Goal: Find specific page/section: Find specific page/section

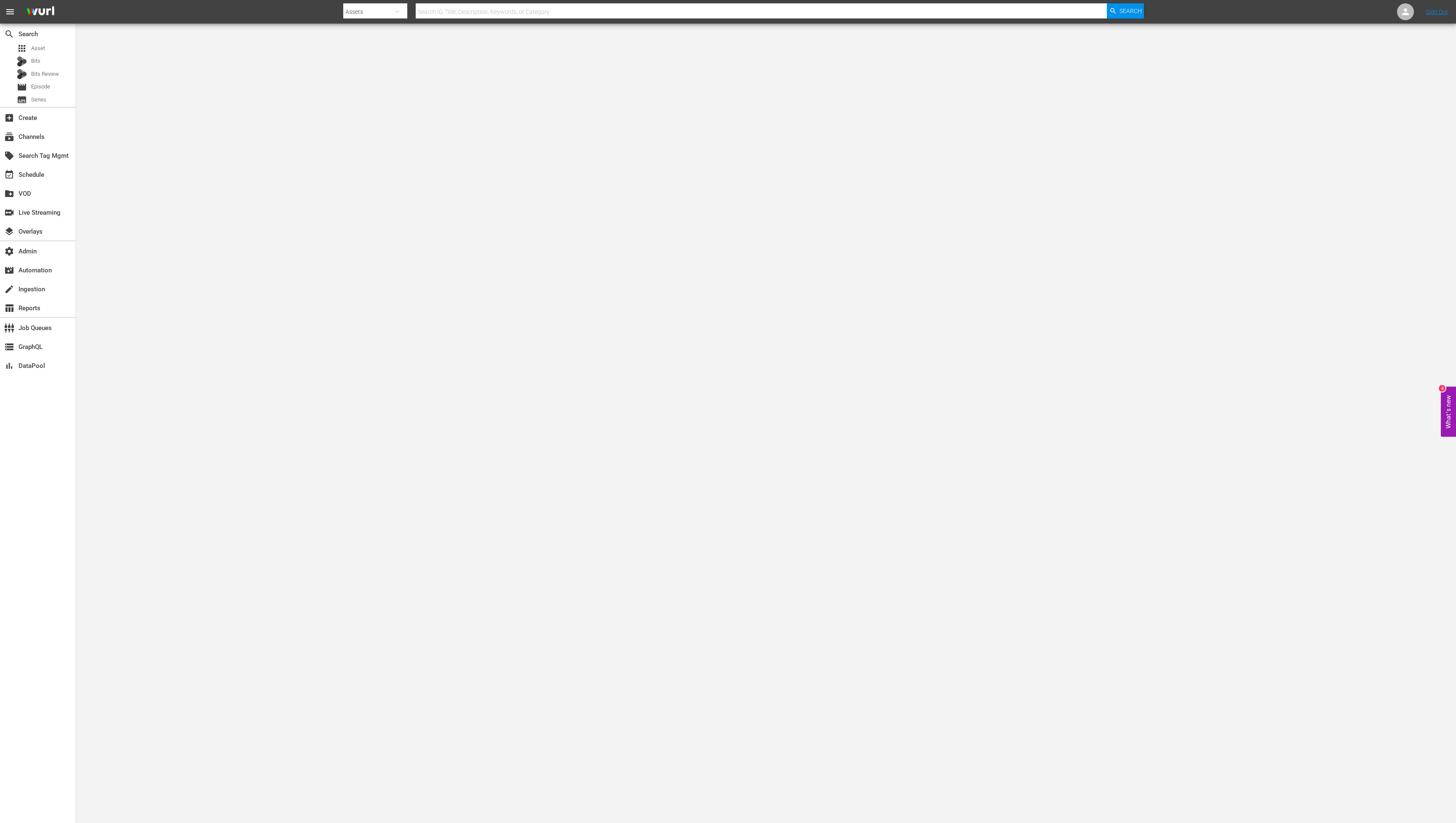
click at [536, 12] on input "text" at bounding box center [761, 11] width 691 height 20
paste input "94260207"
type input "94260207"
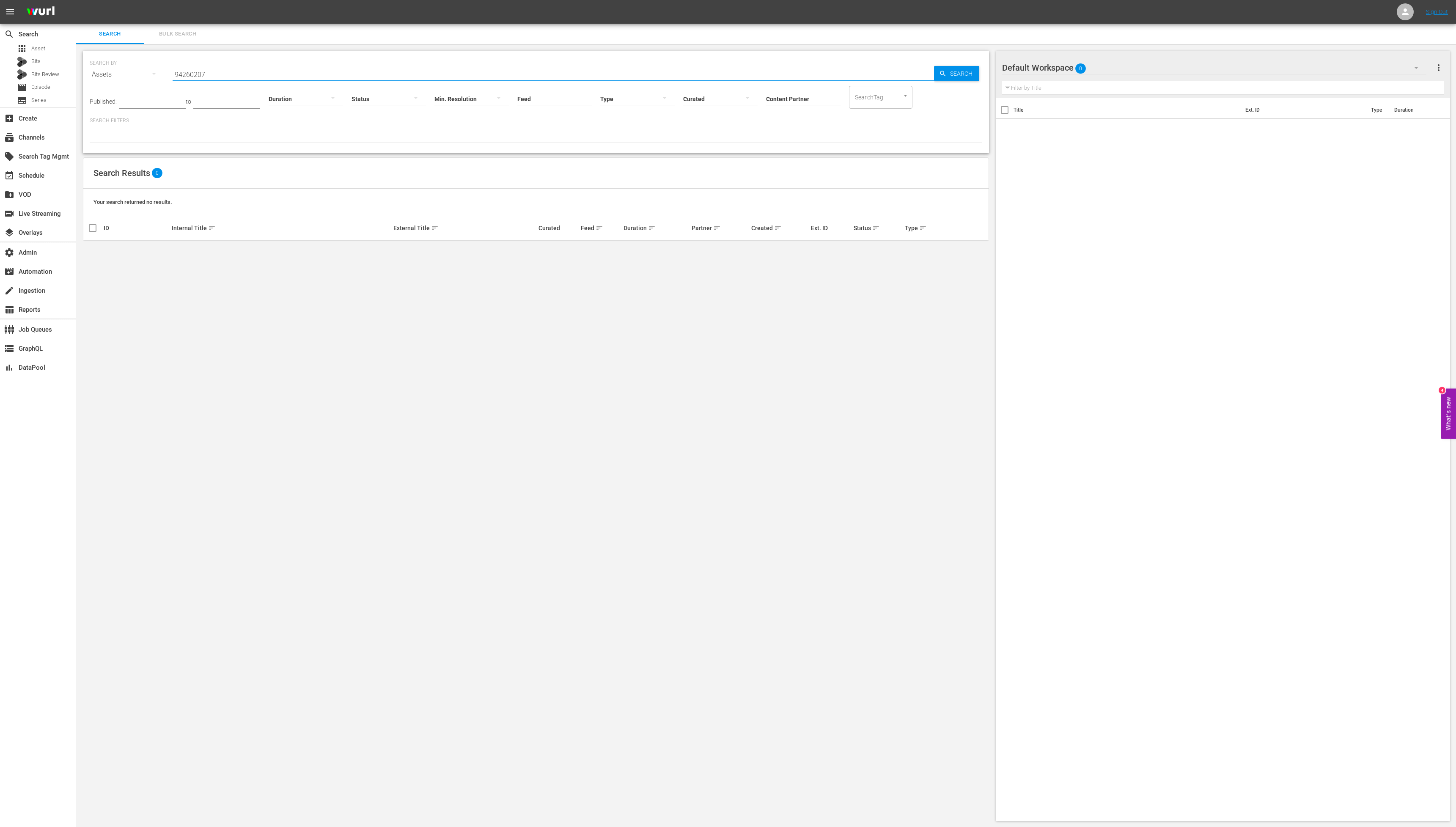
click at [174, 74] on input "94260207" at bounding box center [553, 74] width 762 height 21
type input "194260207"
click at [956, 75] on span "Search" at bounding box center [963, 73] width 33 height 15
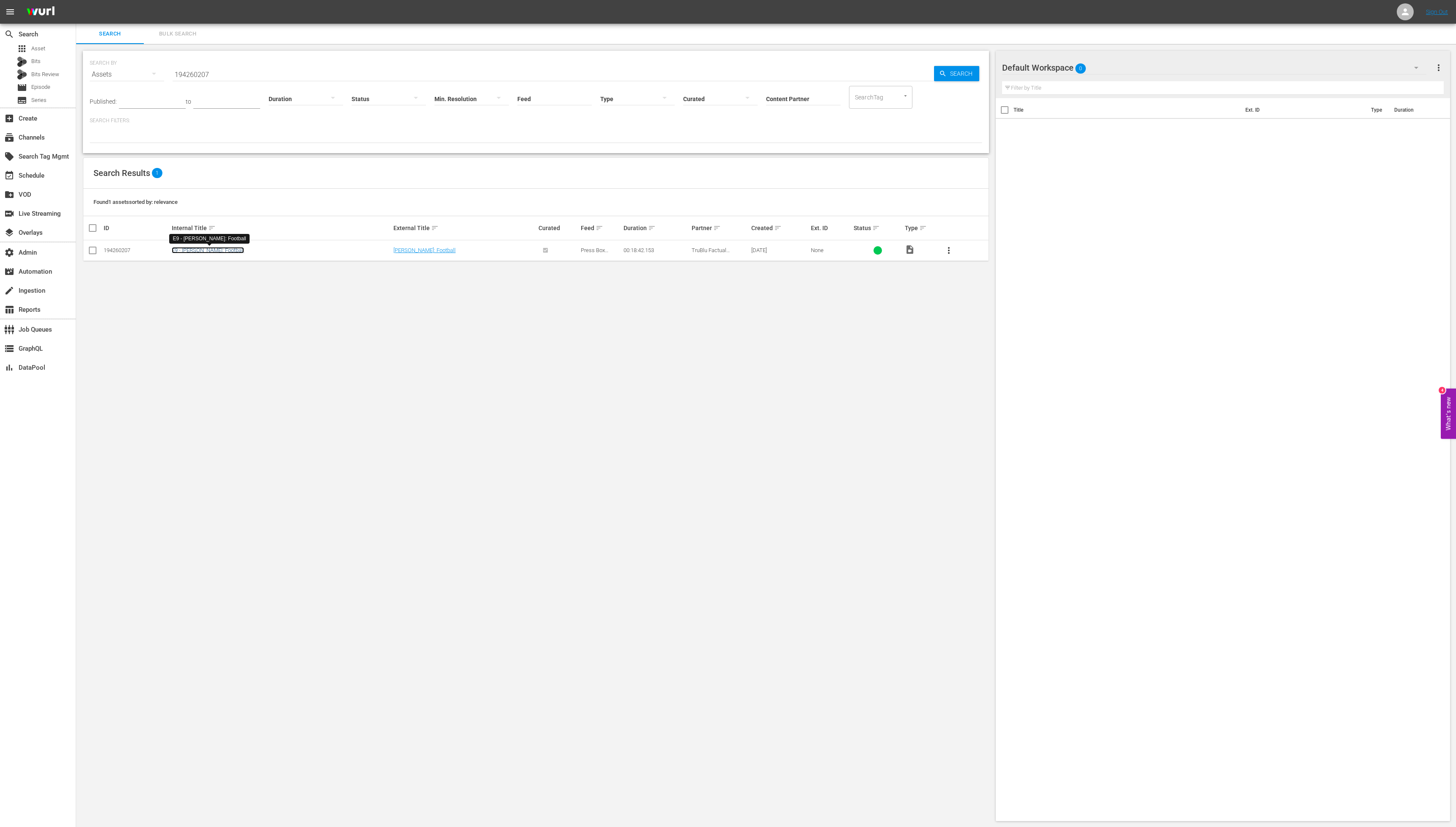
click at [199, 251] on link "E9 - [PERSON_NAME]: Football" at bounding box center [208, 250] width 72 height 6
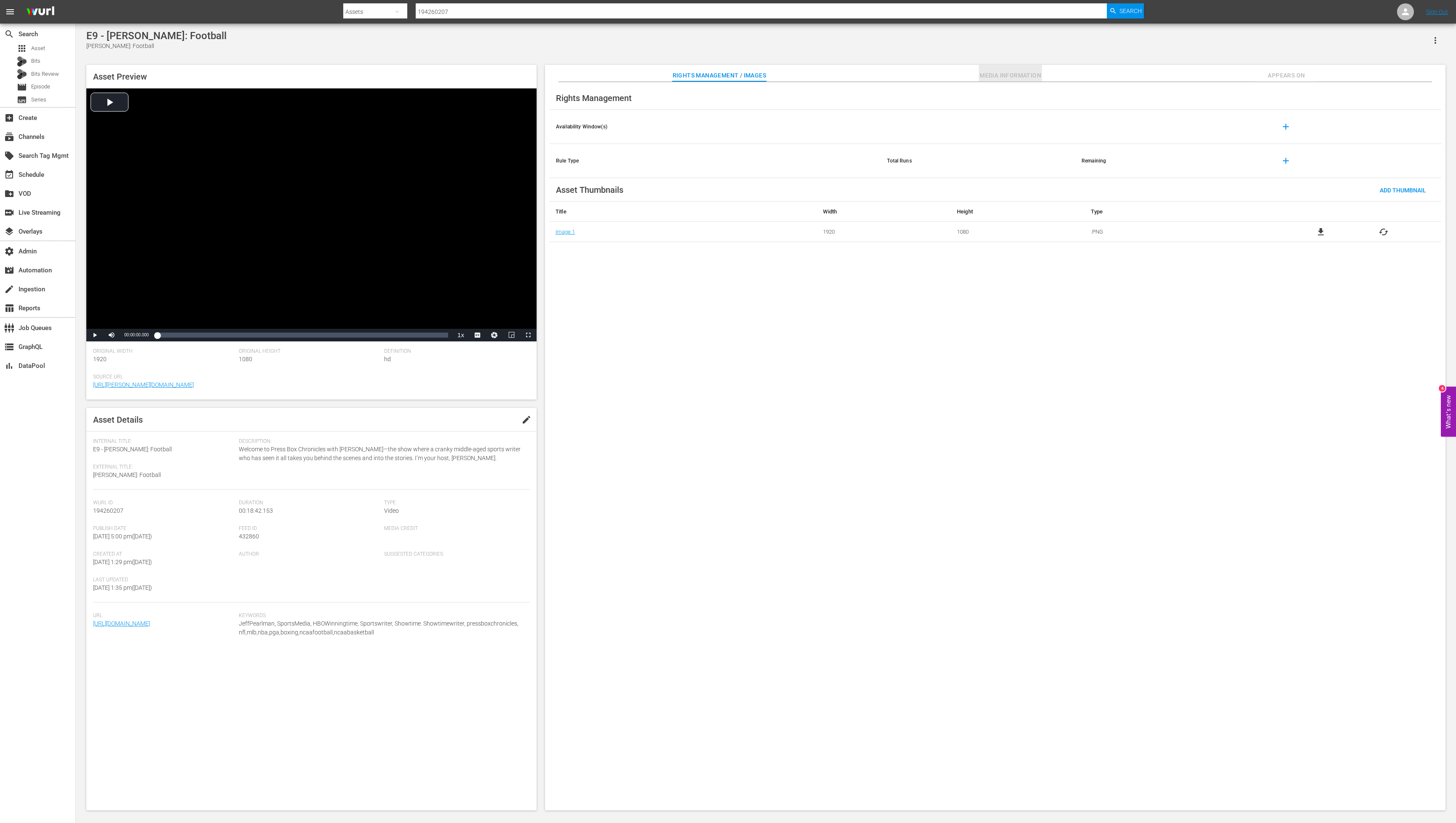
click at [998, 78] on span "Media Information" at bounding box center [1010, 76] width 63 height 11
click at [37, 174] on div "event_available Schedule" at bounding box center [23, 173] width 47 height 8
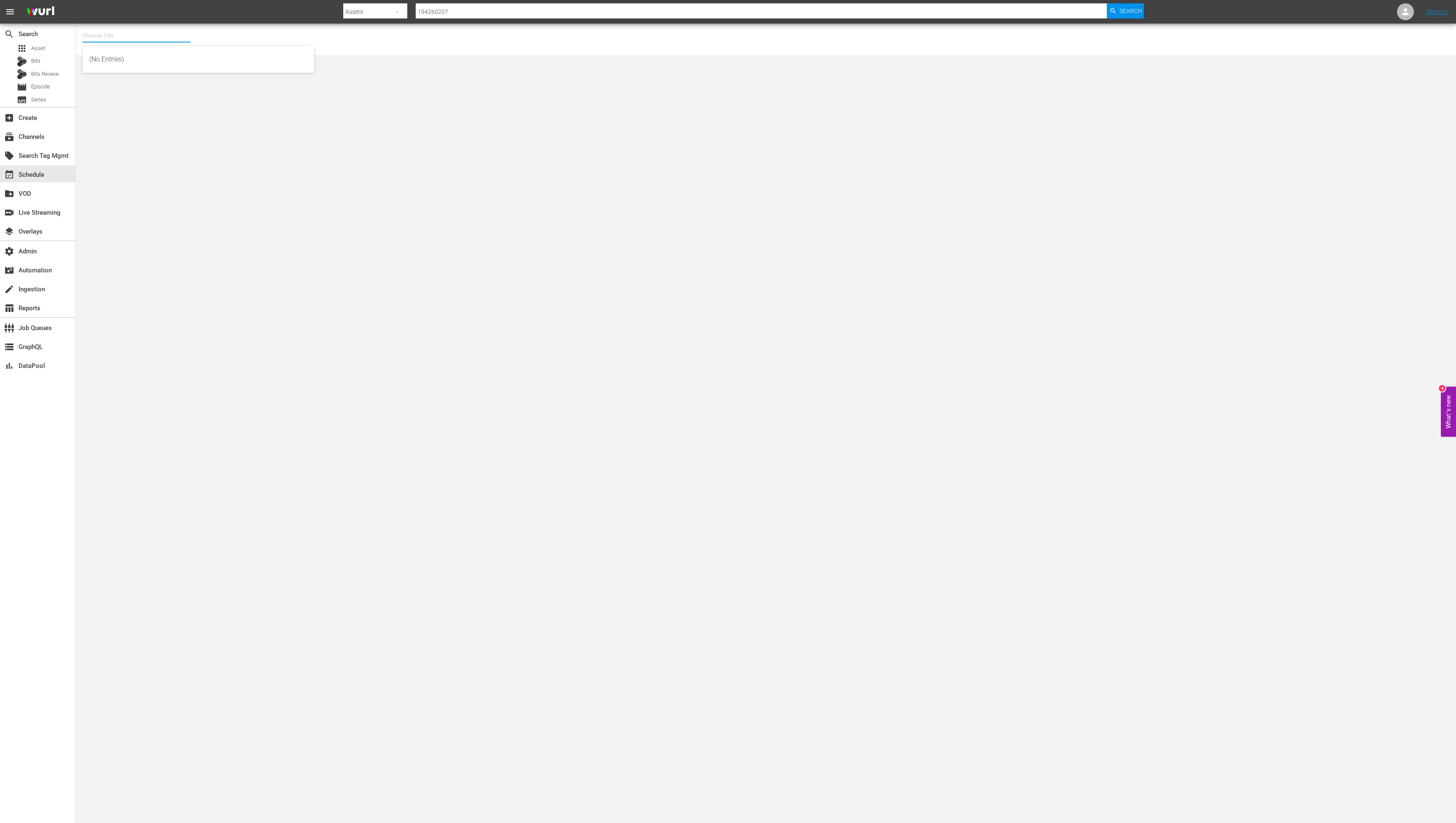
click at [102, 39] on input "text" at bounding box center [136, 35] width 108 height 20
click at [106, 56] on div "AMC Cupid (2073 - amc_networks_international_uk_amccupid_1)" at bounding box center [198, 59] width 218 height 20
type input "AMC Cupid (2073 - amc_networks_international_uk_amccupid_1)"
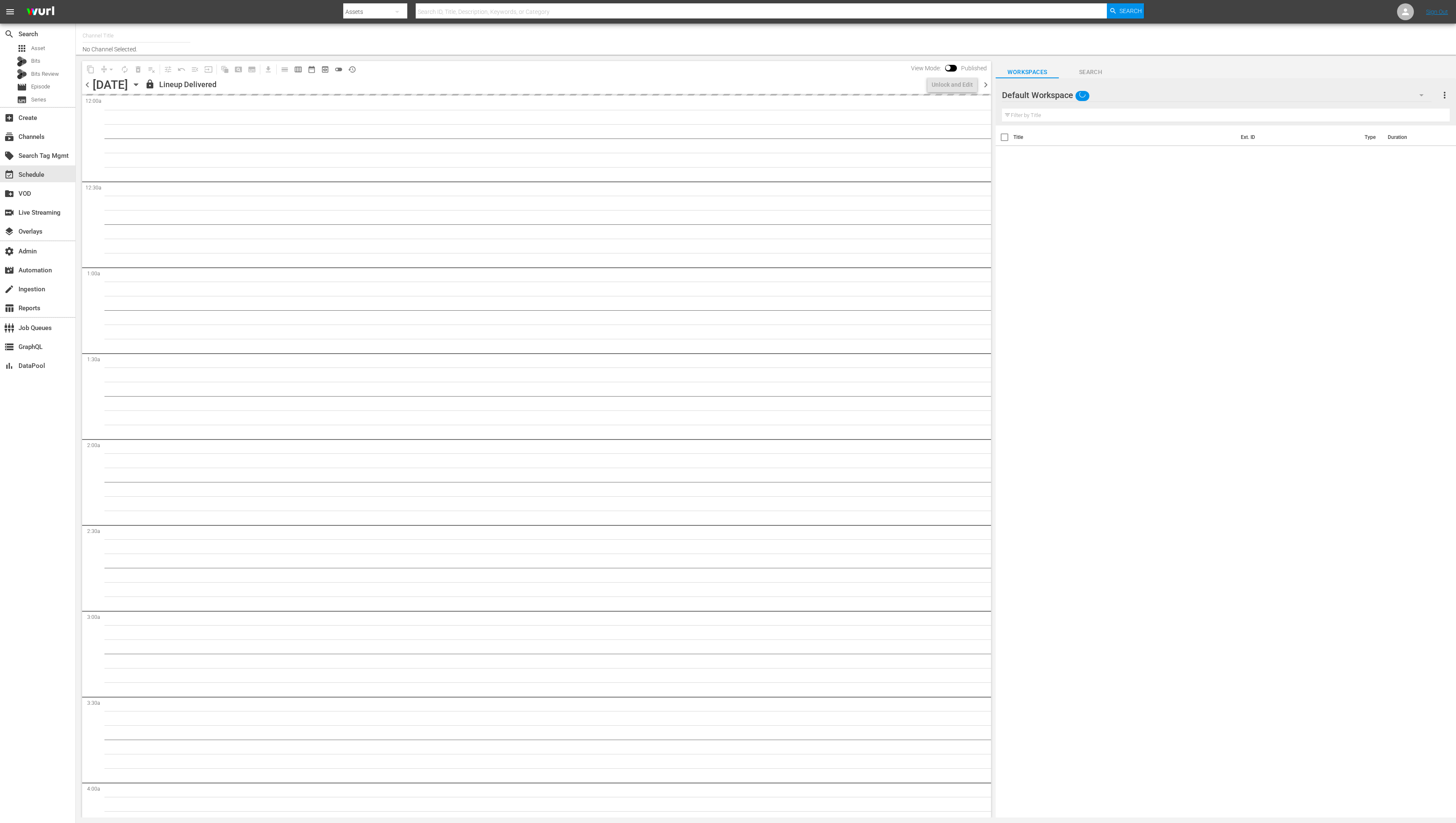
type input "TruBlu (1565)"
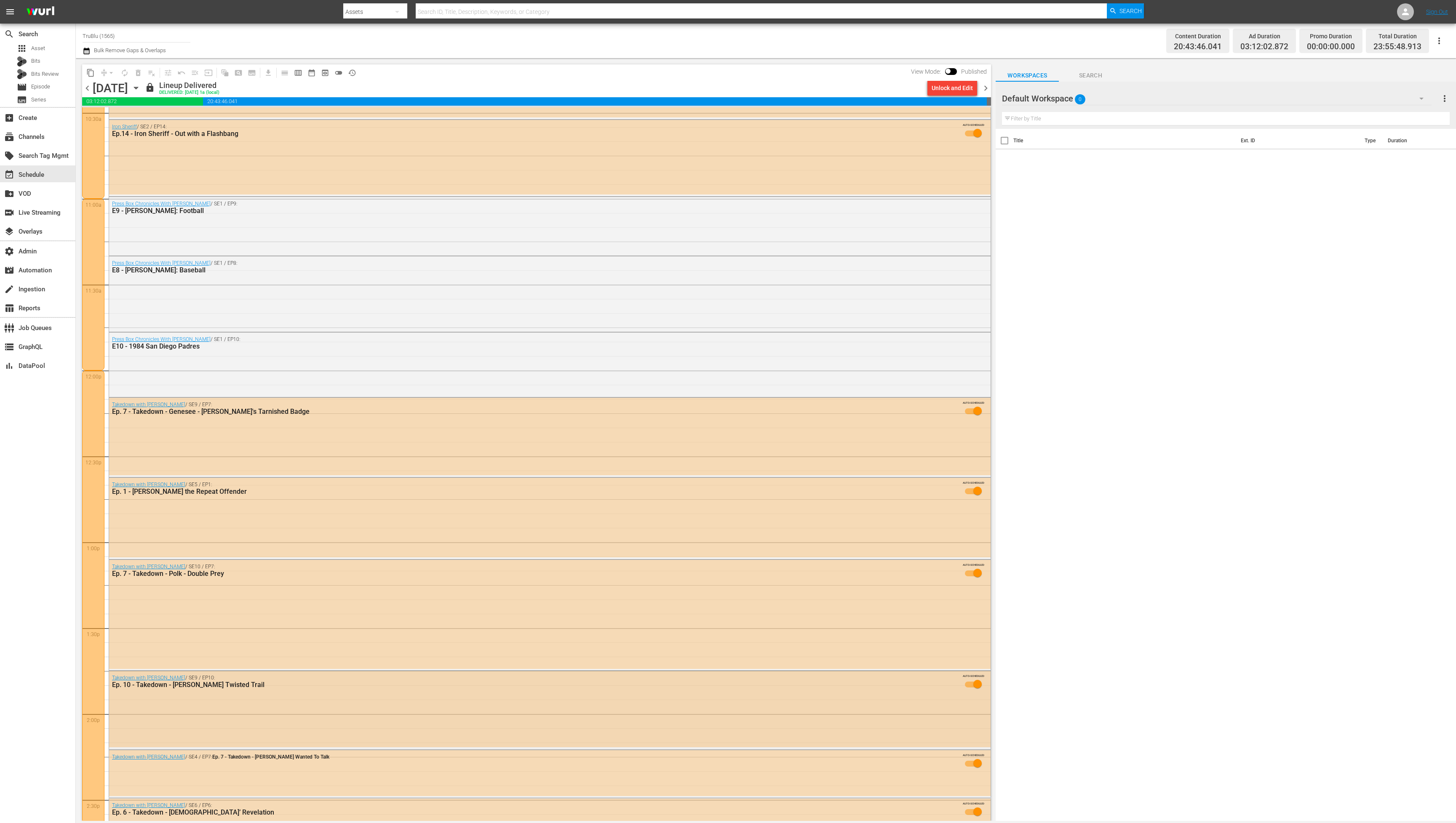
scroll to position [1792, 0]
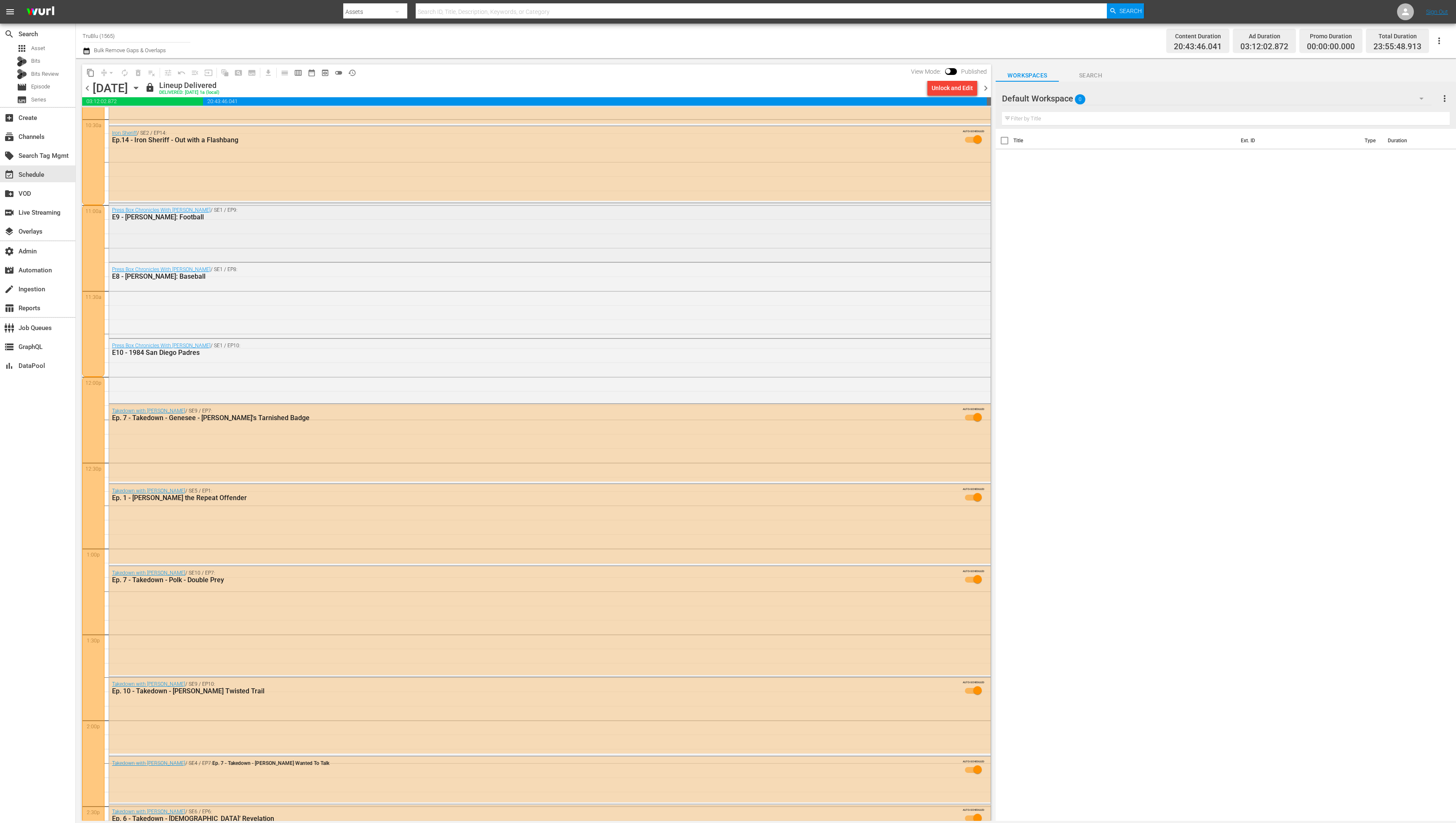
click at [338, 242] on div "Press Box Chronicles With [PERSON_NAME] / SE1 / EP9: E9 - [PERSON_NAME]: Footba…" at bounding box center [550, 232] width 882 height 57
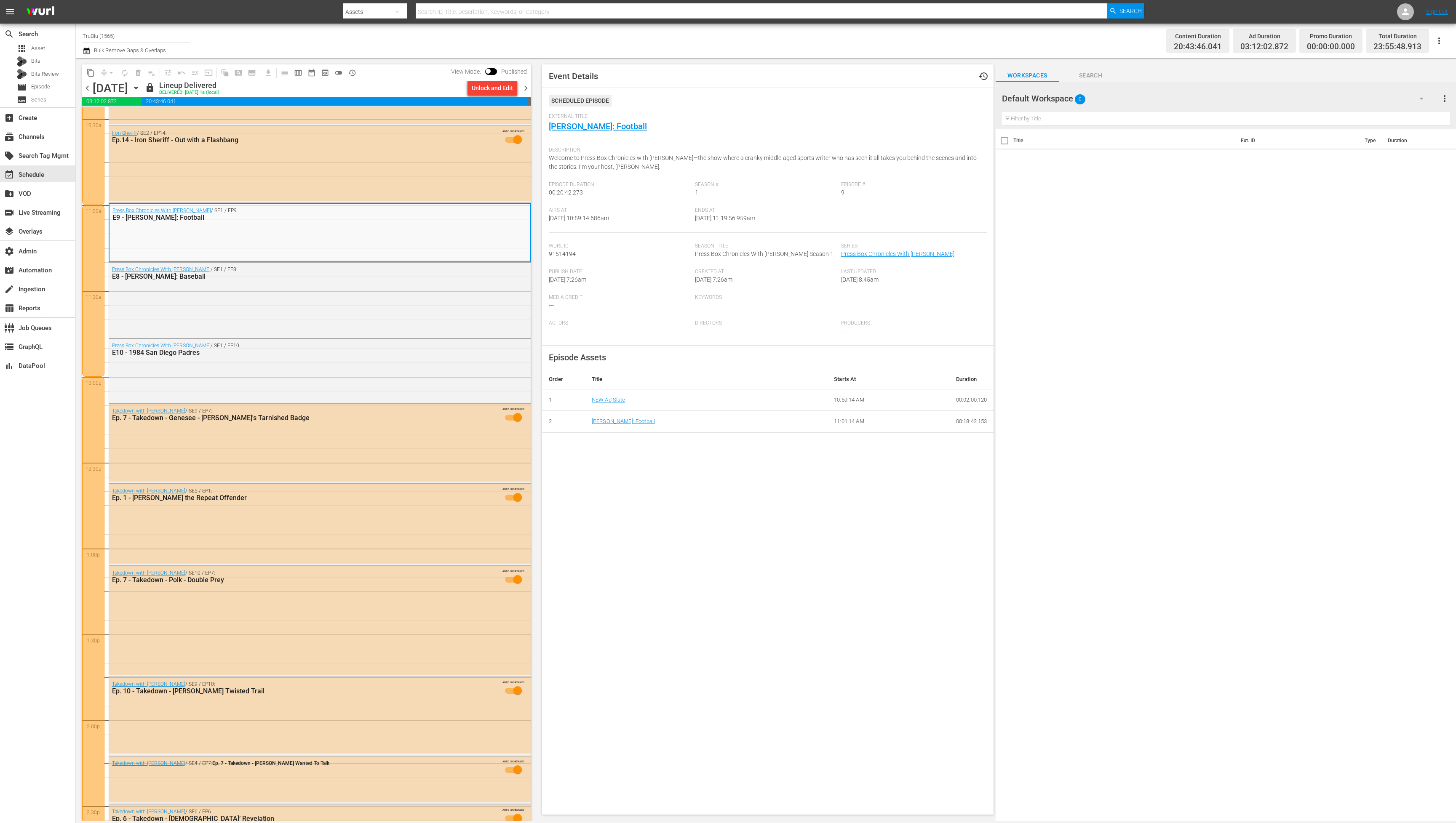
click at [487, 8] on input "text" at bounding box center [761, 11] width 691 height 20
paste input "94260207"
click at [420, 9] on input "94260207" at bounding box center [761, 11] width 691 height 20
type input "194260207"
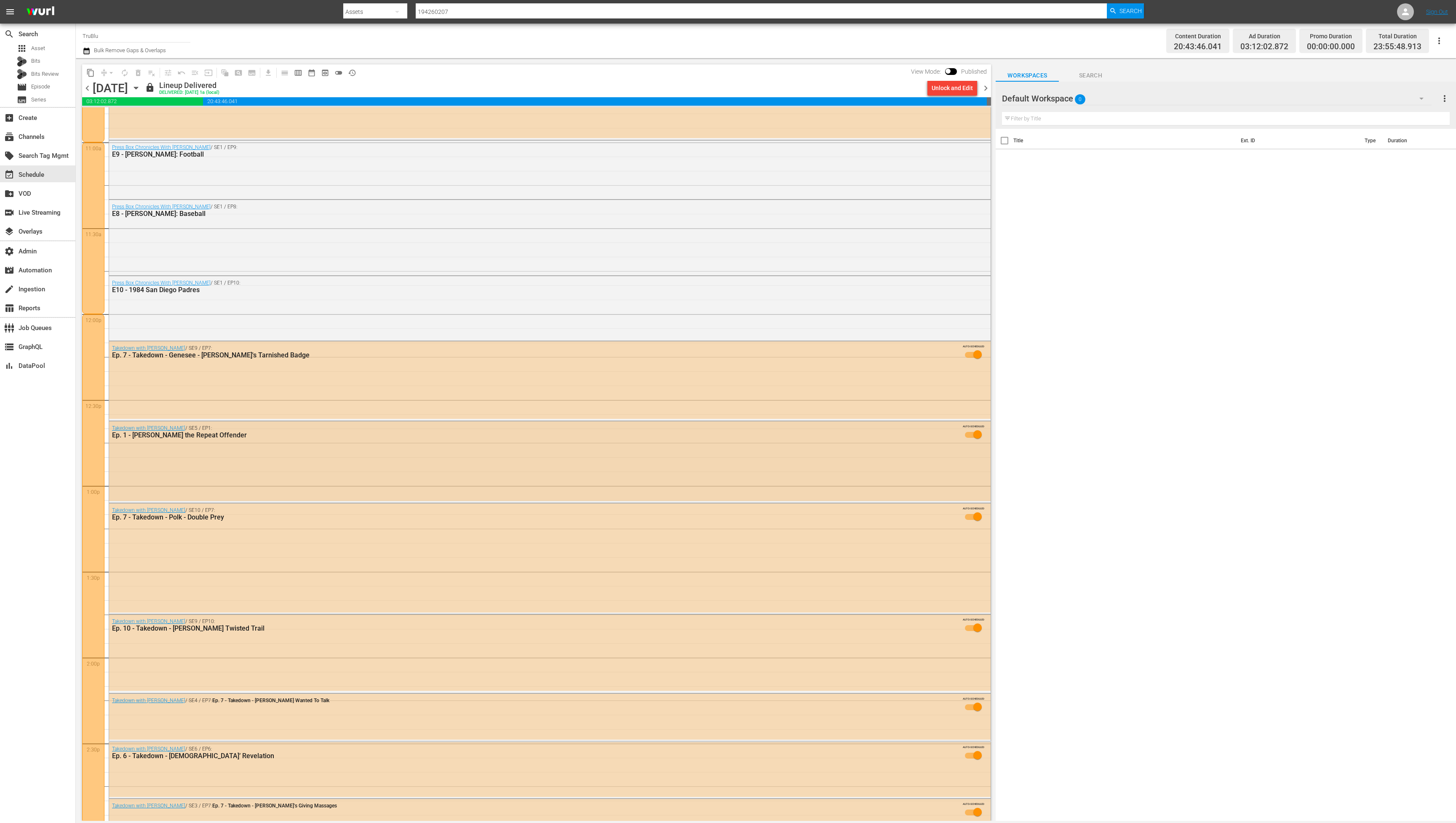
scroll to position [1854, 0]
click at [293, 156] on div "E9 - [PERSON_NAME]: Football" at bounding box center [526, 155] width 828 height 8
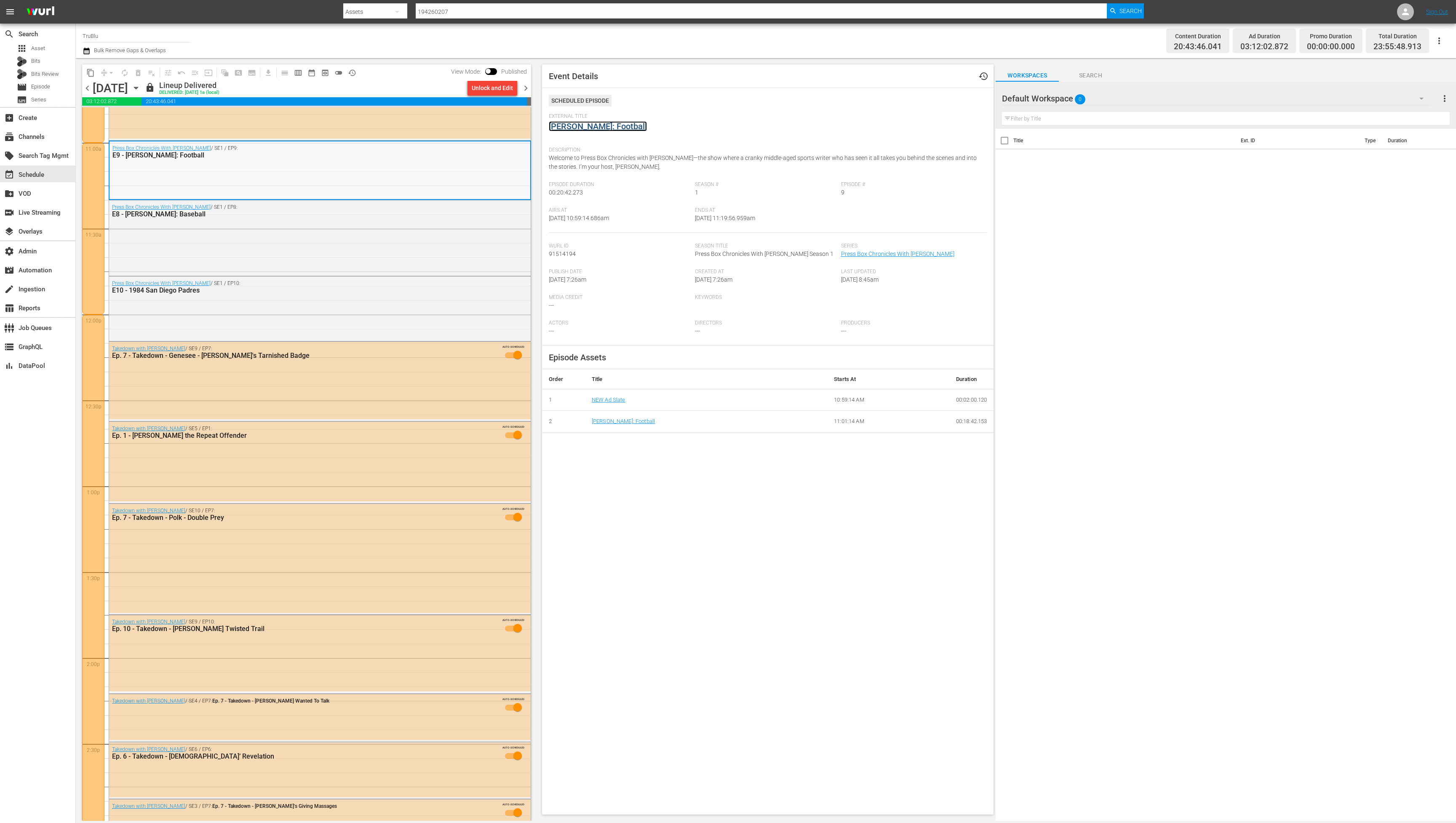
click at [579, 130] on link "[PERSON_NAME]: Football" at bounding box center [597, 126] width 98 height 10
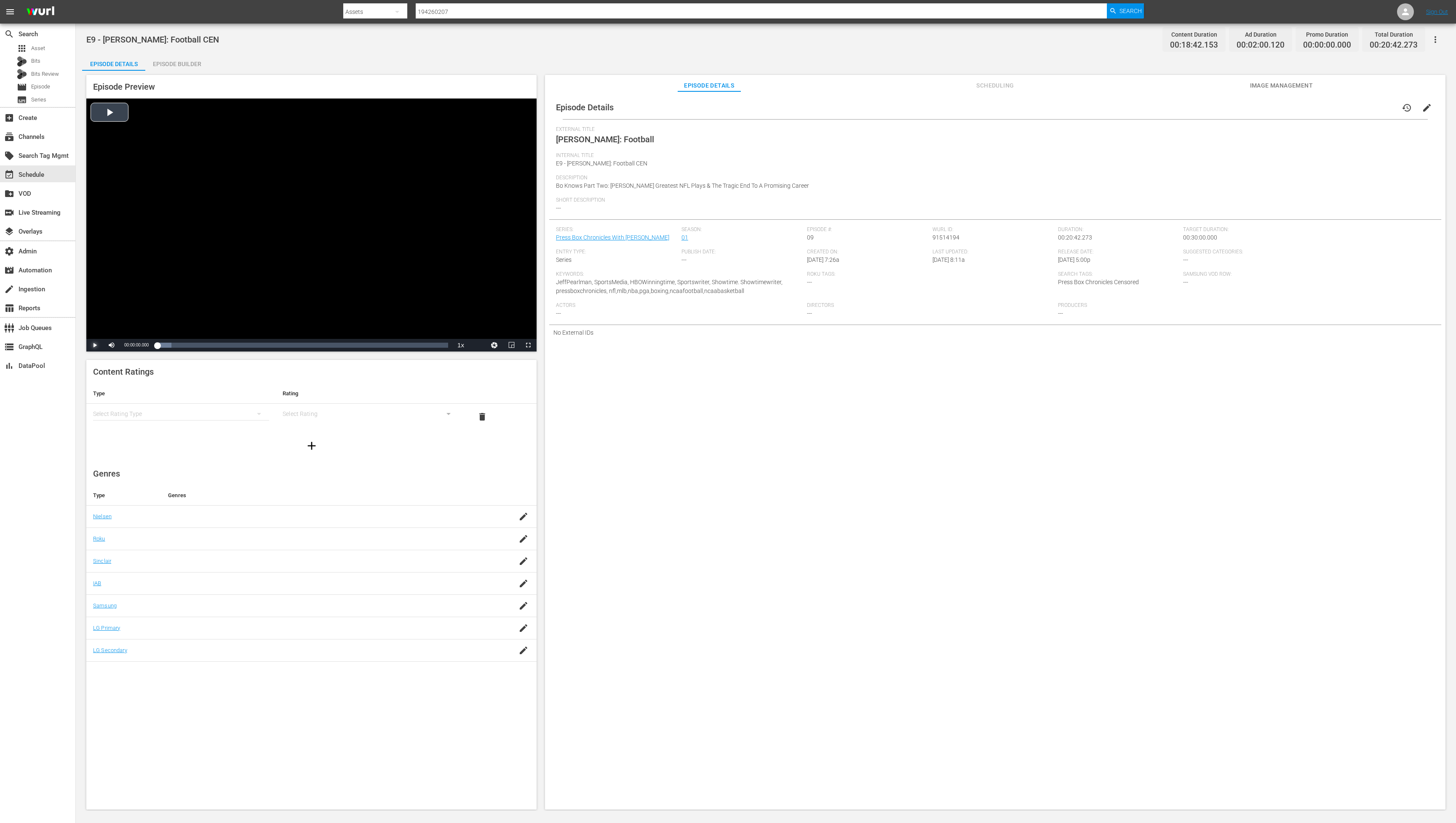
click at [95, 345] on span "Video Player" at bounding box center [95, 345] width 0 height 0
click at [191, 344] on div "Loaded : 14.88% 00:02:25.621 [PERSON_NAME]: Football 00:00:01.339" at bounding box center [303, 345] width 291 height 8
click at [208, 343] on div "Loaded : 5.36% 00:03:35.734 [PERSON_NAME]: Football 00:00:27.548" at bounding box center [303, 345] width 291 height 8
click at [289, 345] on div "Loaded : 8.58% 00:09:24.506 [PERSON_NAME]: Football 00:01:35.860" at bounding box center [303, 345] width 291 height 8
click at [328, 347] on div "Loaded : 40.79% 00:12:06.307 [PERSON_NAME]: Football 00:07:25.489" at bounding box center [303, 345] width 291 height 8
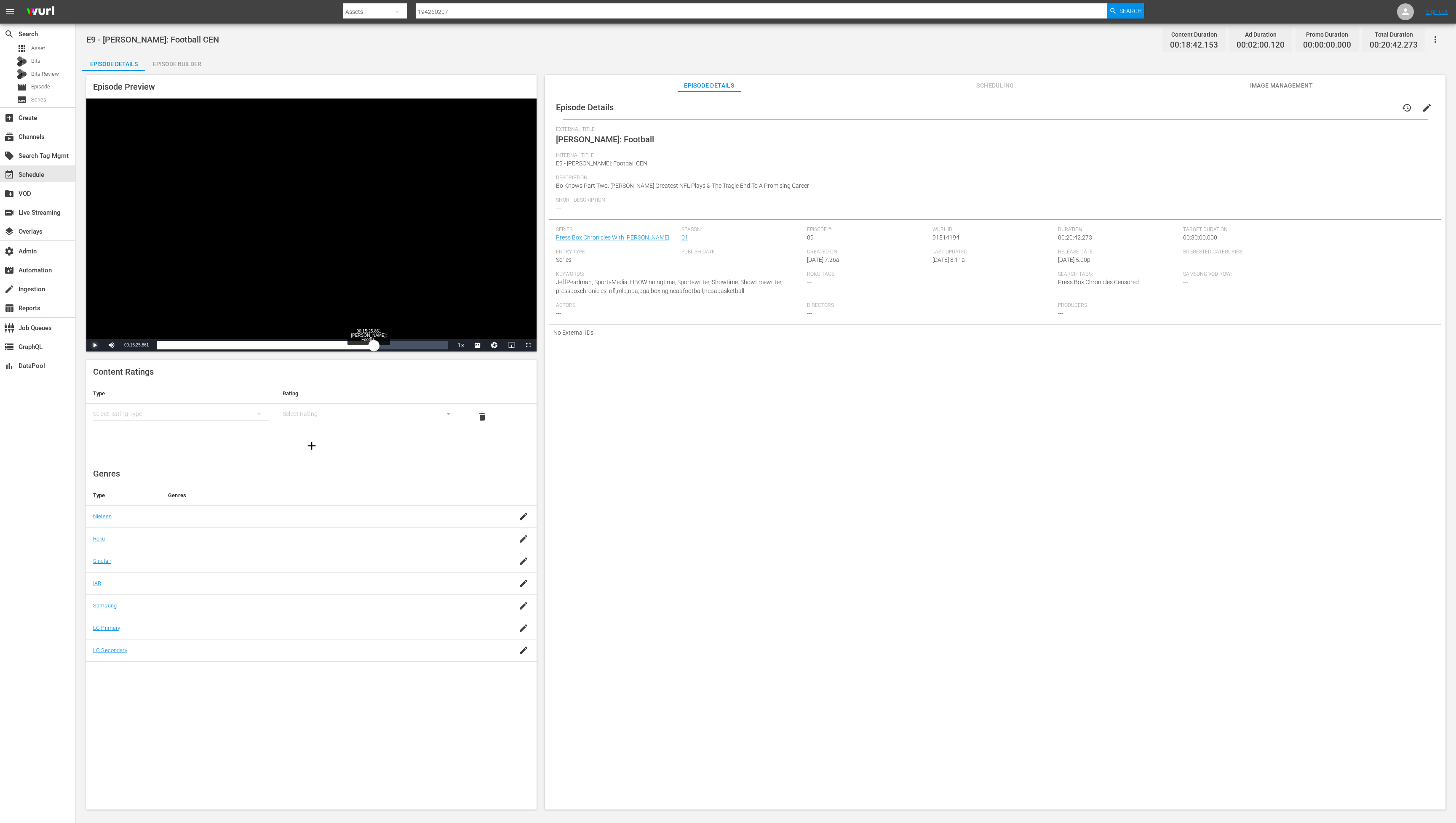
drag, startPoint x: 374, startPoint y: 345, endPoint x: 383, endPoint y: 348, distance: 9.5
click at [374, 346] on div "Loaded : 54.74% 00:15:25.861 [PERSON_NAME]: Football 00:10:07.040" at bounding box center [303, 345] width 291 height 8
click at [95, 345] on span "Video Player" at bounding box center [95, 345] width 0 height 0
click at [362, 344] on div "Loaded : 0.00% 00:14:31.928 [PERSON_NAME]: Football 00:13:25.741" at bounding box center [303, 345] width 291 height 8
click at [380, 344] on div "Loaded : 67.63% 00:15:49.233 [PERSON_NAME]: Football 00:12:33.682" at bounding box center [303, 345] width 291 height 8
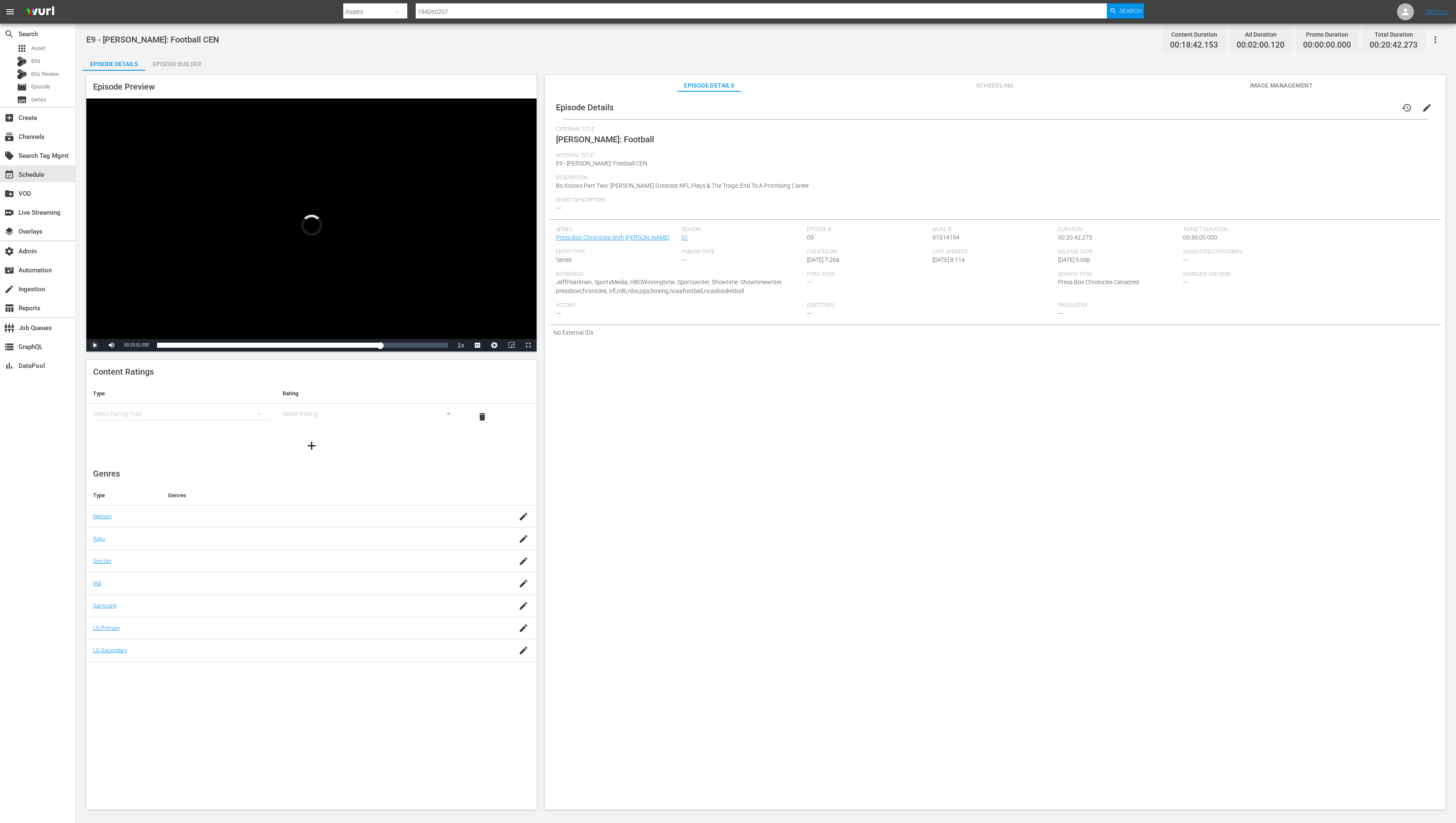
click at [95, 345] on span "Video Player" at bounding box center [95, 345] width 0 height 0
click at [409, 346] on div "Loaded : 0.00% 00:17:55.078 [PERSON_NAME]: Football 00:13:50.910" at bounding box center [303, 345] width 291 height 8
click at [95, 345] on span "Video Player" at bounding box center [95, 345] width 0 height 0
click at [424, 343] on div "Loaded : 0.00% 00:18:59.798 [PERSON_NAME]: Football 00:15:54.958" at bounding box center [303, 345] width 291 height 8
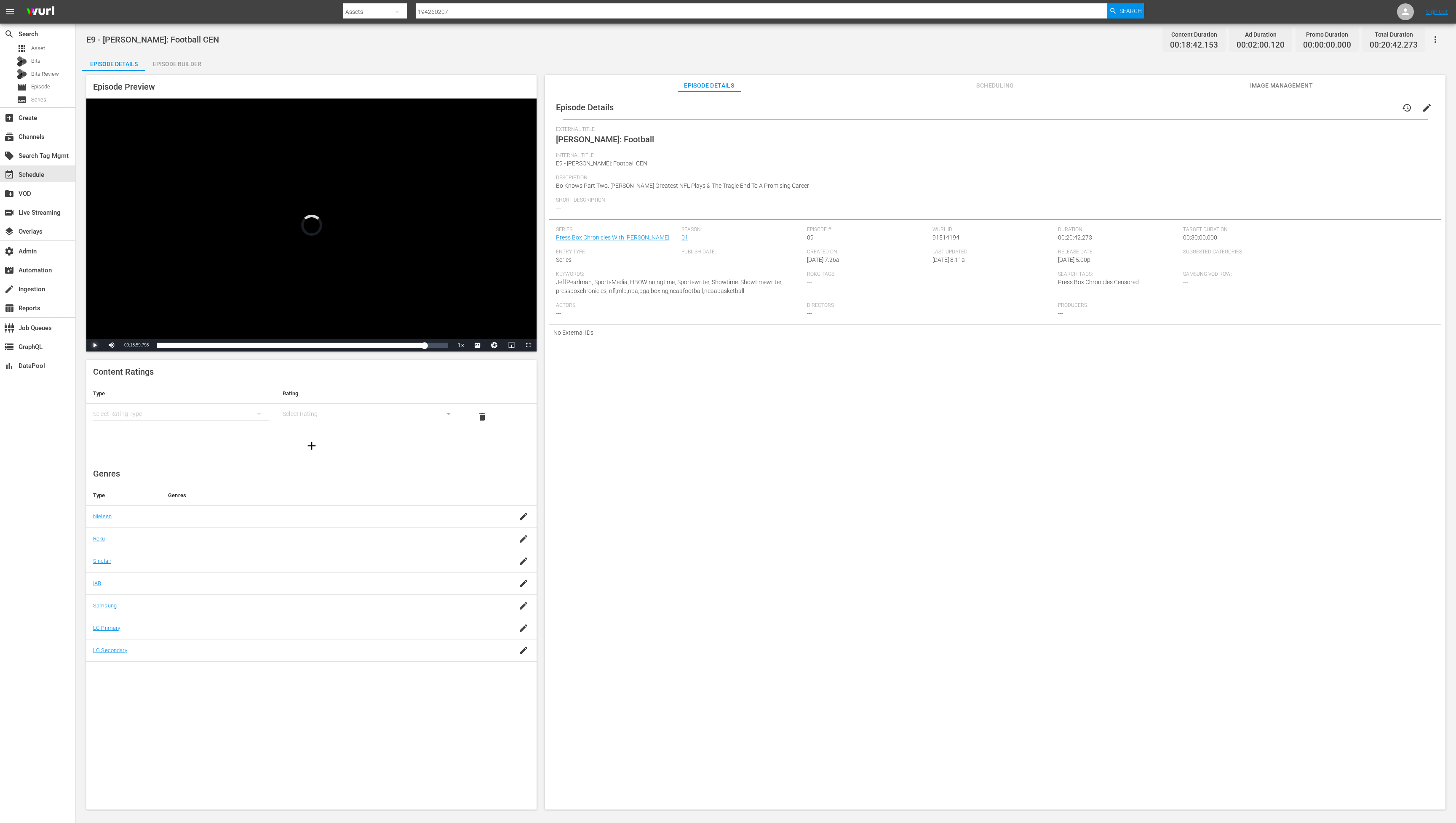
click at [95, 345] on span "Video Player" at bounding box center [95, 345] width 0 height 0
click at [433, 347] on div "Loaded : 0.00% 00:19:37.552 [PERSON_NAME]: Football 00:16:59.678" at bounding box center [303, 345] width 291 height 8
click at [95, 345] on span "Video Player" at bounding box center [95, 345] width 0 height 0
drag, startPoint x: 95, startPoint y: 344, endPoint x: 100, endPoint y: 352, distance: 9.4
click at [95, 345] on span "Video Player" at bounding box center [95, 345] width 0 height 0
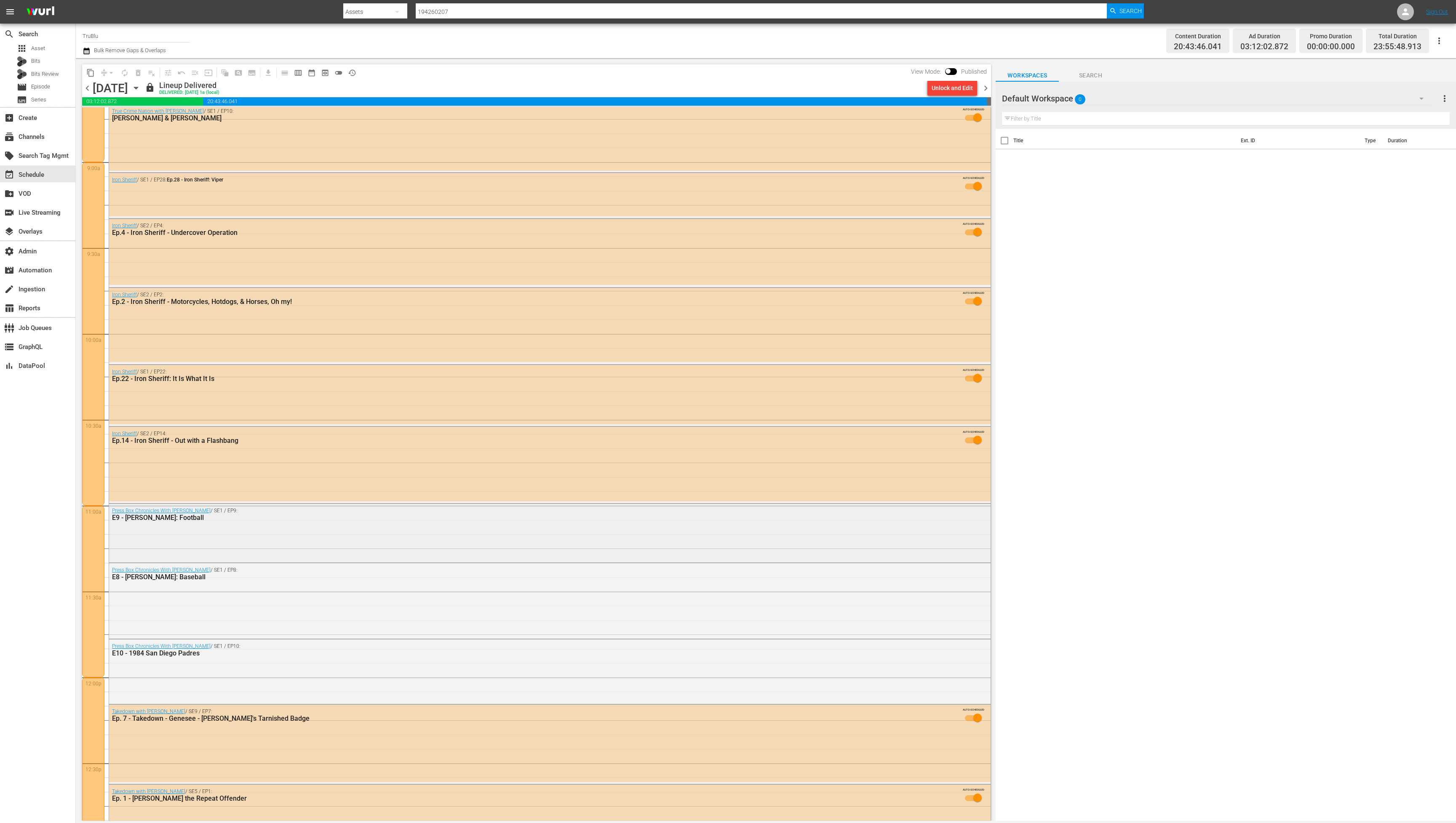
scroll to position [1551, 0]
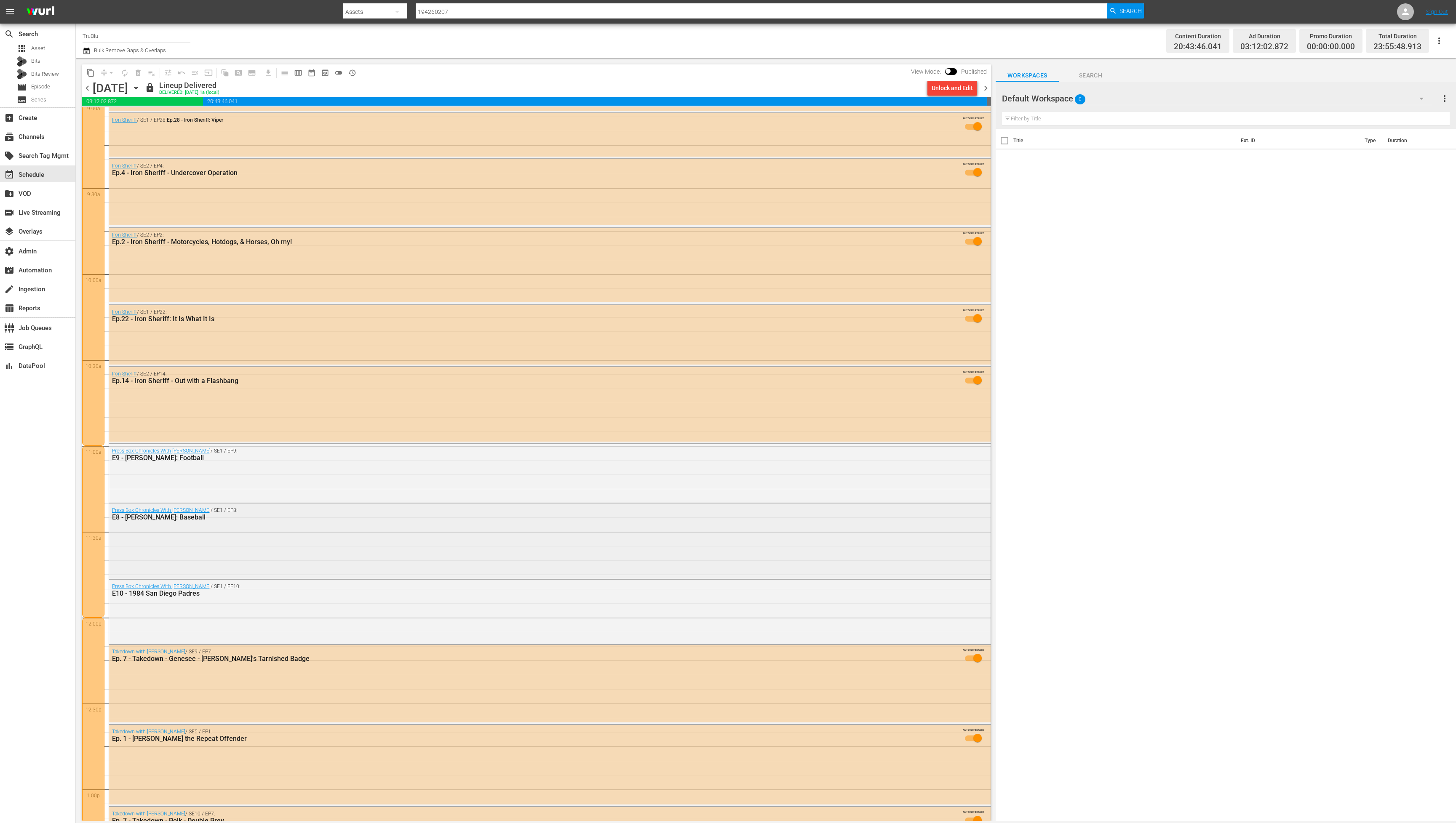
click at [295, 536] on div "Press Box Chronicles With [PERSON_NAME] / SE1 / EP8: E8 - [PERSON_NAME]: Baseba…" at bounding box center [550, 540] width 882 height 74
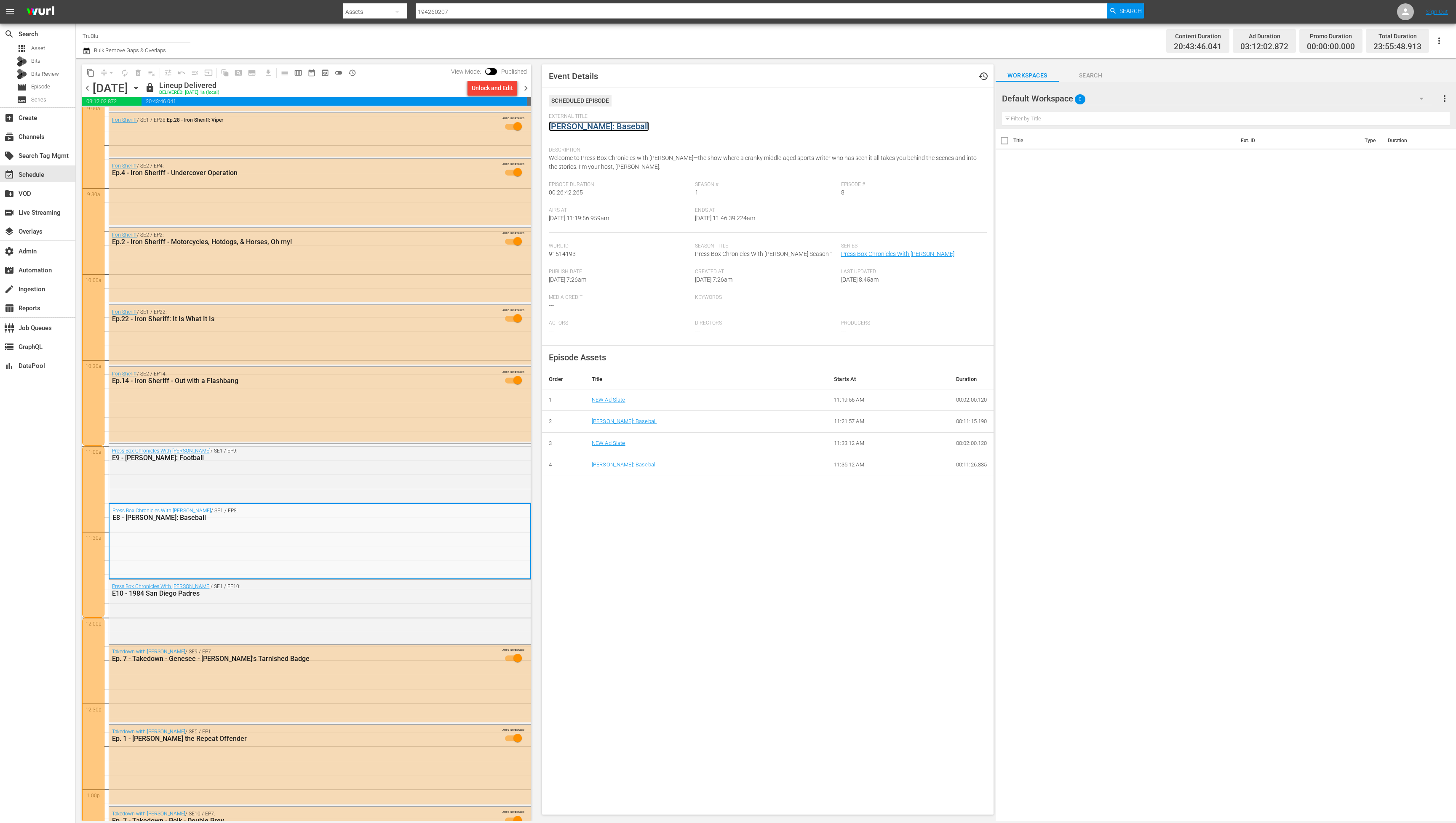
click at [607, 128] on link "[PERSON_NAME]: Baseball" at bounding box center [599, 126] width 100 height 10
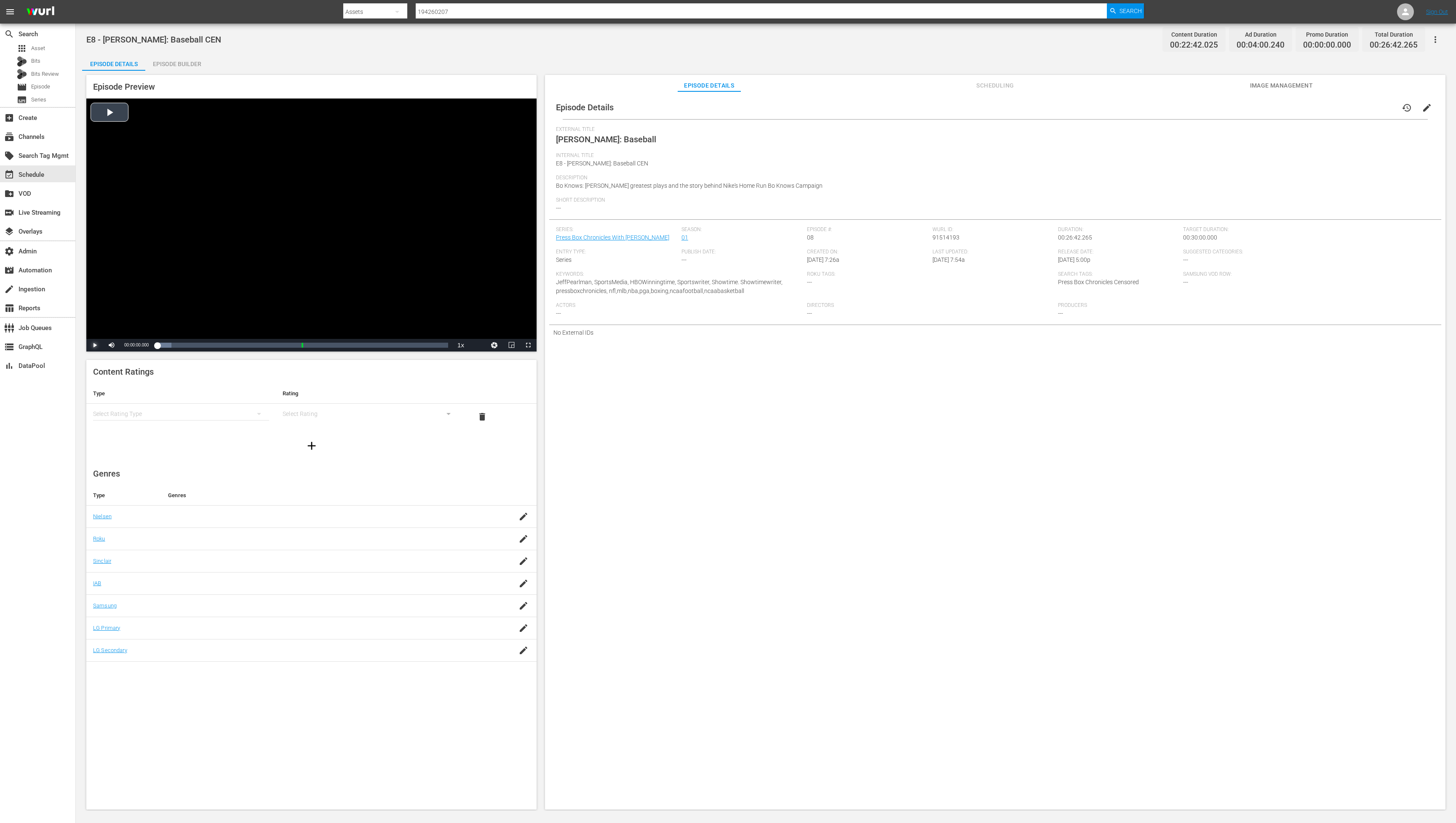
click at [95, 345] on span "Video Player" at bounding box center [95, 345] width 0 height 0
click at [317, 344] on div "Loaded : 9.91% 00:14:40.084 NEW Ad Slate 00:00:01.104" at bounding box center [303, 345] width 291 height 8
click at [385, 343] on div "Loaded : 100.00% 00:20:52.131 [PERSON_NAME]: Baseball (2/2) 00:01:25.497" at bounding box center [303, 345] width 291 height 8
click at [421, 344] on div "00:24:09.226 [PERSON_NAME]: Baseball (2/2)" at bounding box center [420, 345] width 1 height 8
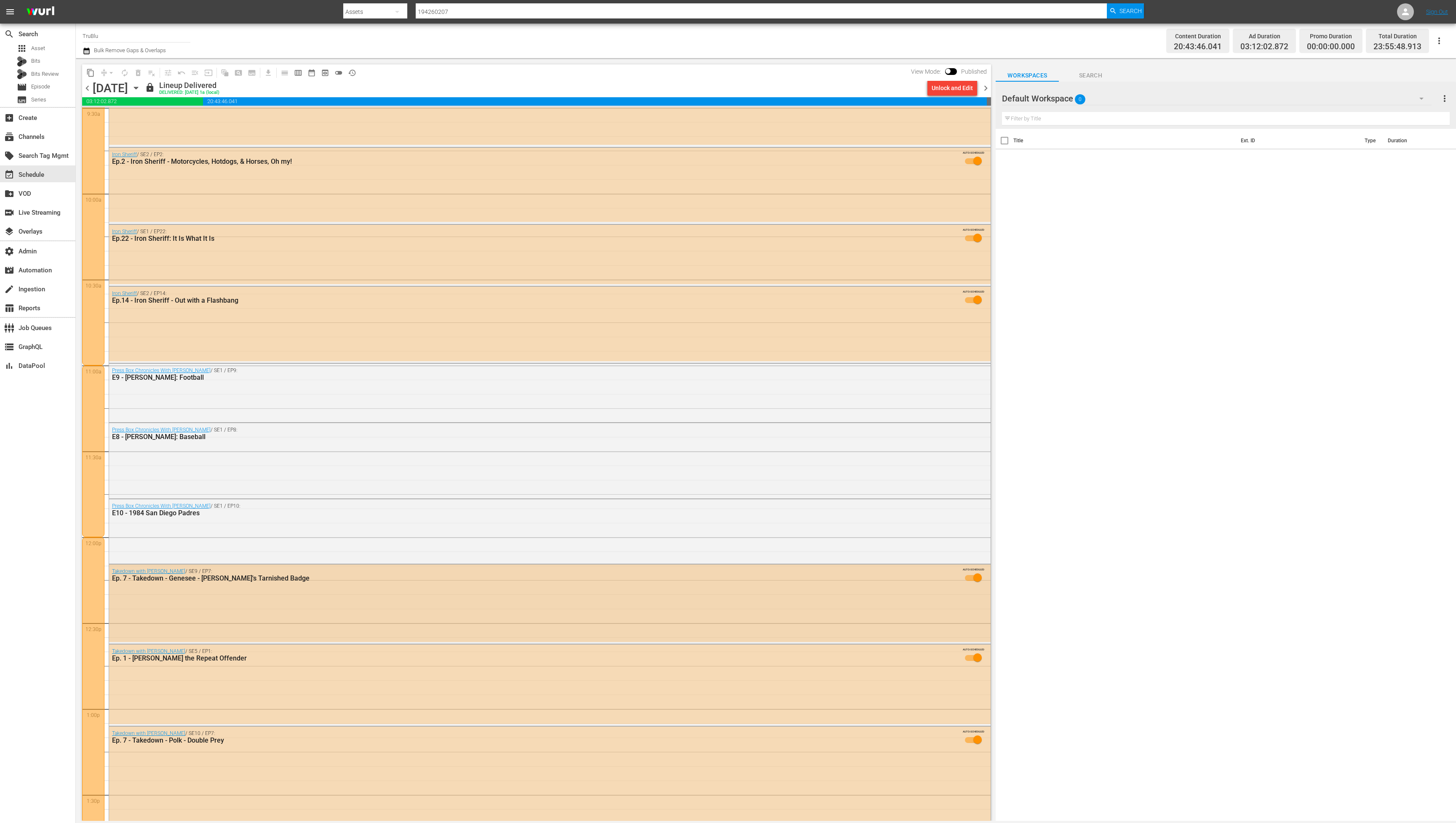
scroll to position [1641, 0]
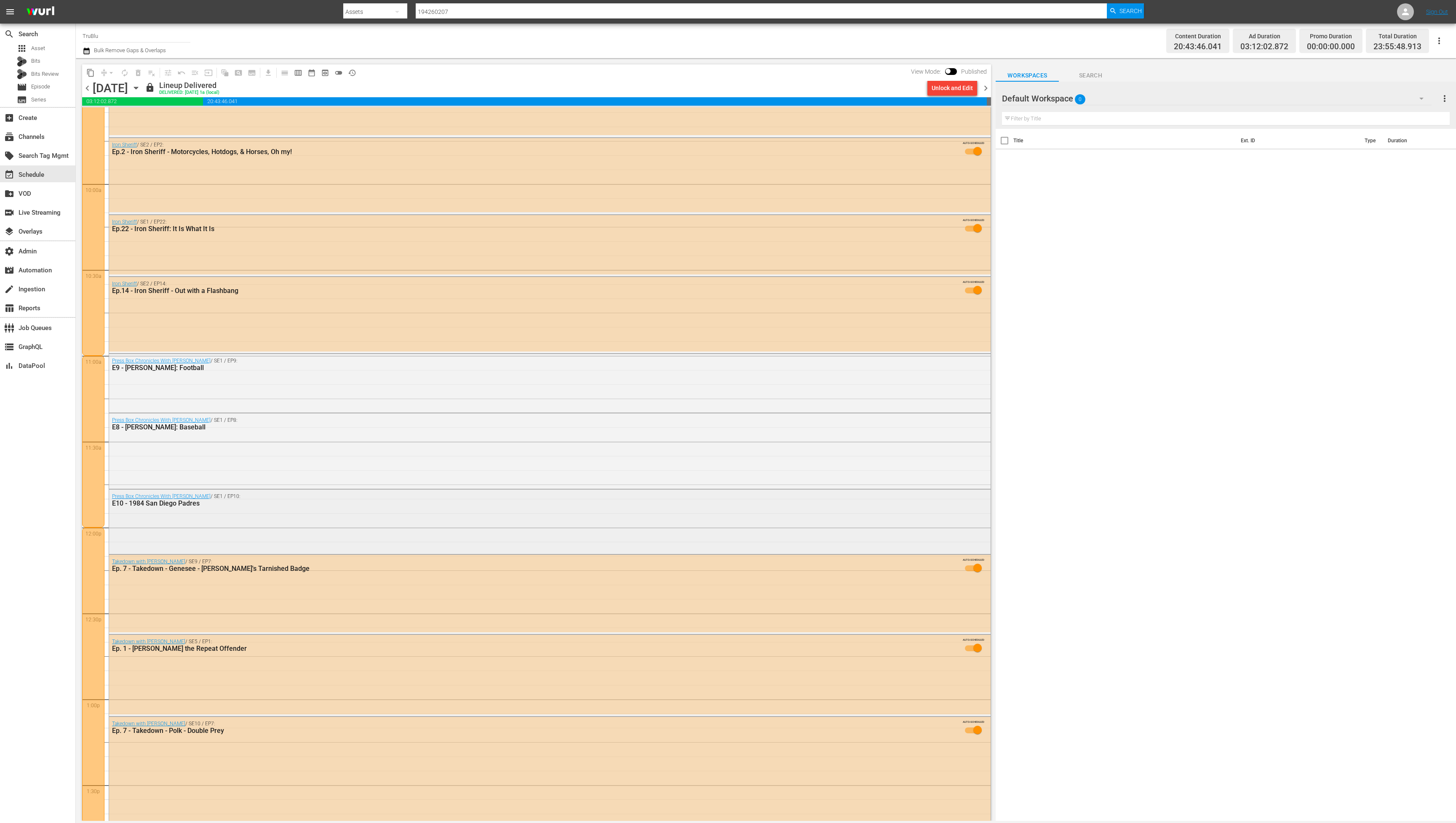
click at [217, 524] on div "Press Box Chronicles With [PERSON_NAME] / SE1 / EP10: E10 - 1984 San Diego Padr…" at bounding box center [550, 521] width 882 height 63
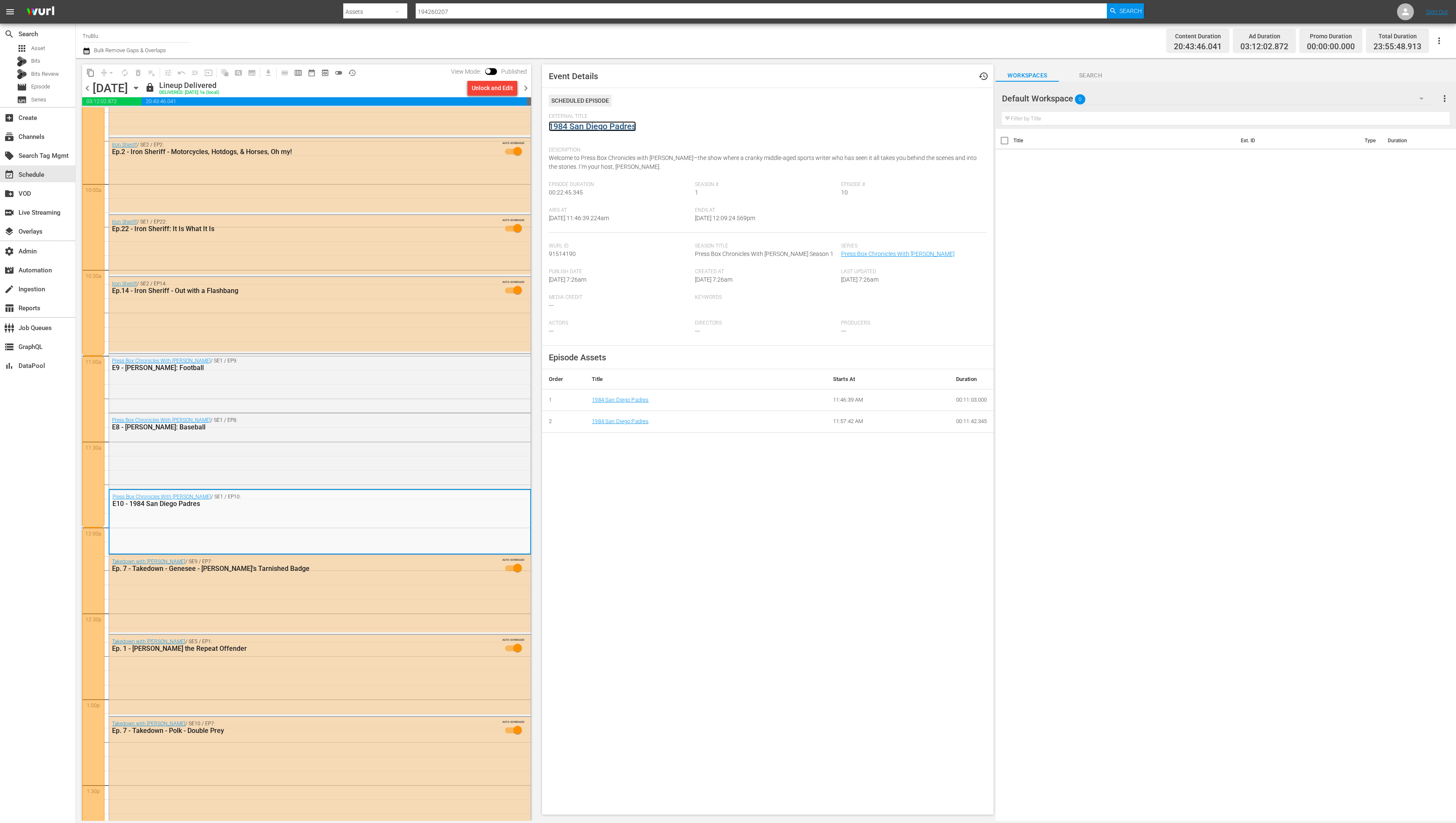
click at [590, 126] on link "1984 San Diego Padres" at bounding box center [592, 126] width 87 height 10
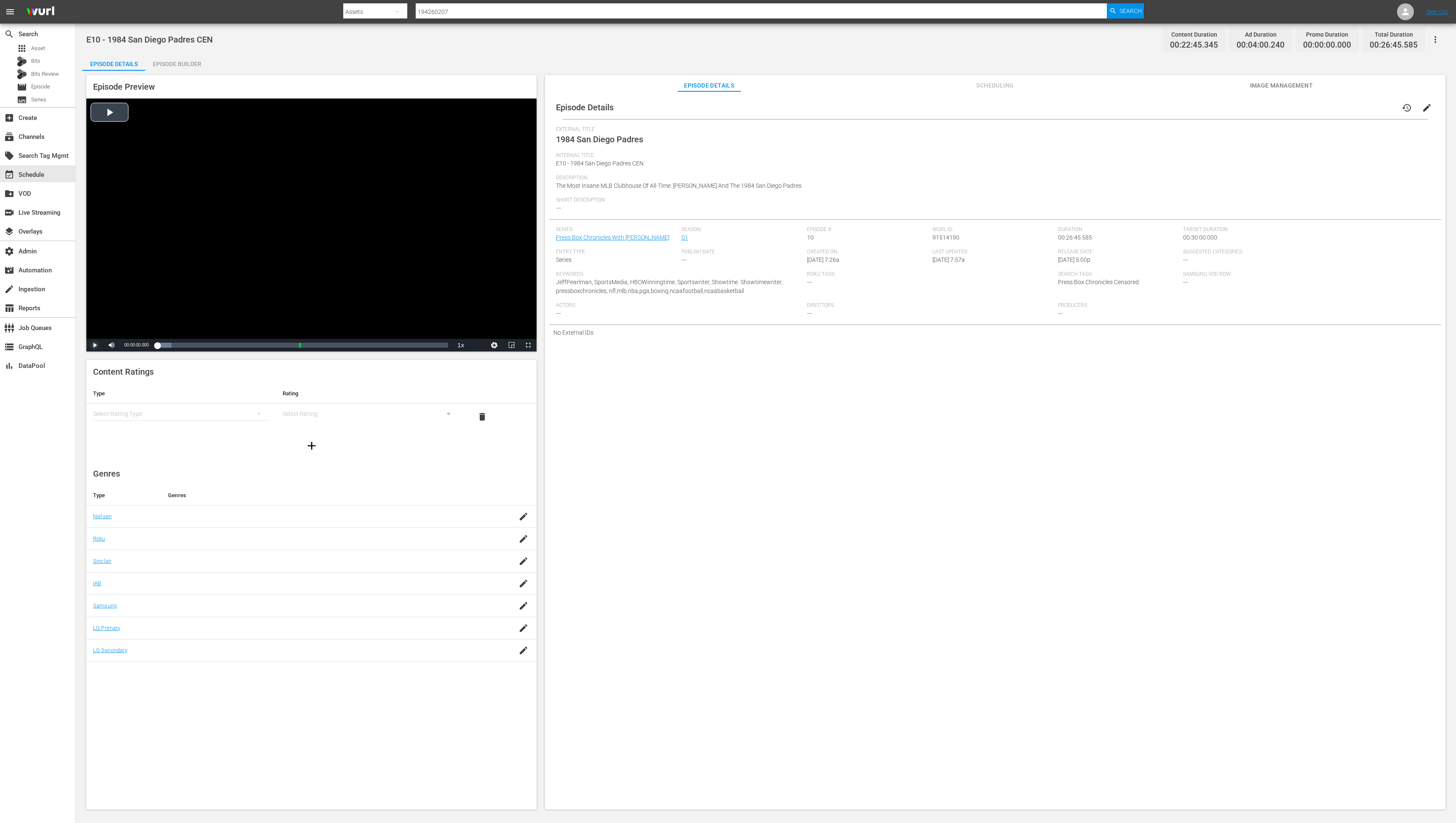
click at [95, 345] on span "Video Player" at bounding box center [95, 345] width 0 height 0
click at [329, 345] on div "Loaded : 9.91% 00:15:50.339 1984 San Diego Padres (2/2) 00:00:00.939" at bounding box center [303, 345] width 291 height 8
click at [413, 344] on div "Loaded : 55.03% 00:23:28.081 1984 San Diego Padres (2/2) 00:11:53.974" at bounding box center [303, 345] width 291 height 8
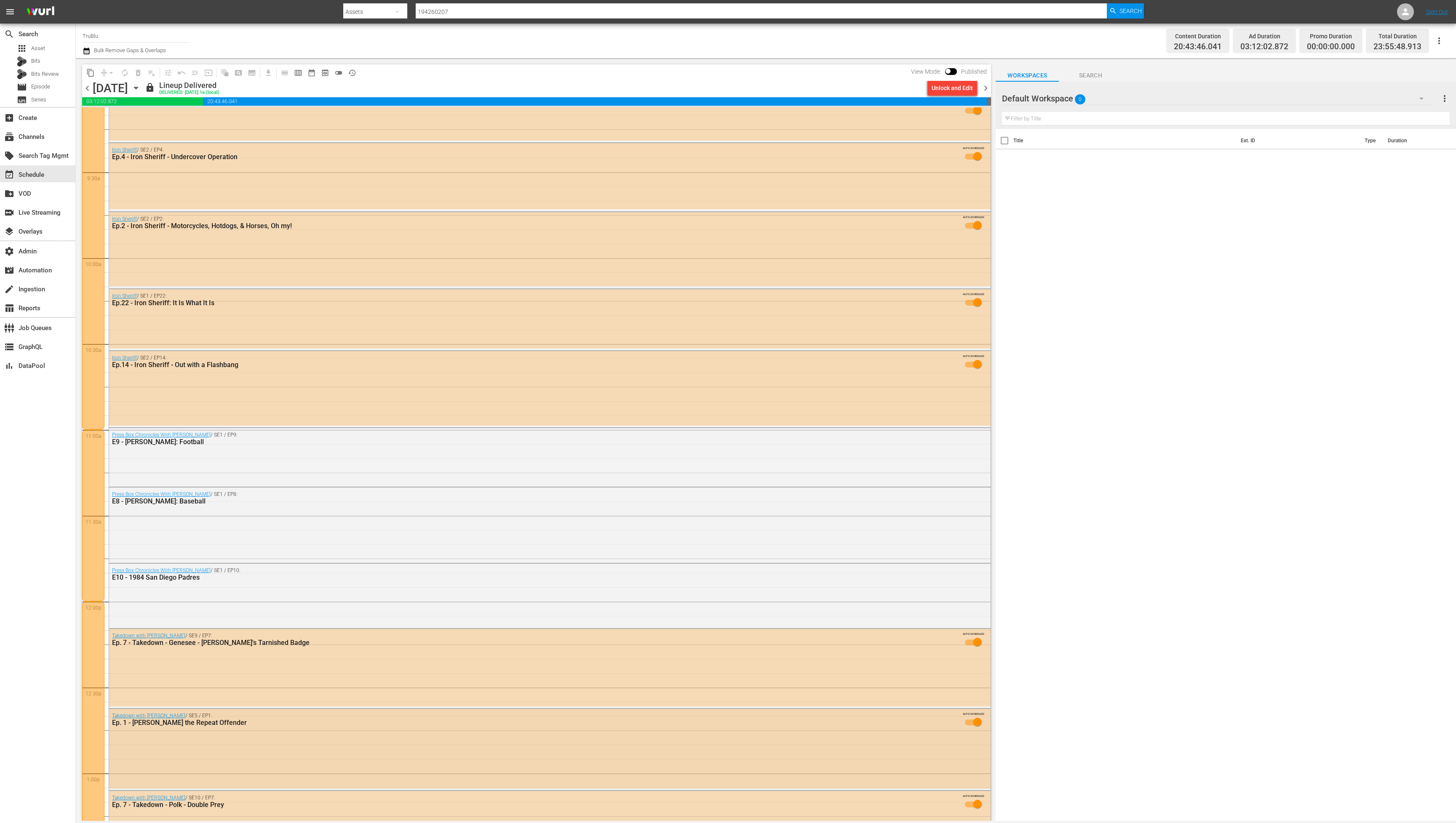
scroll to position [1570, 0]
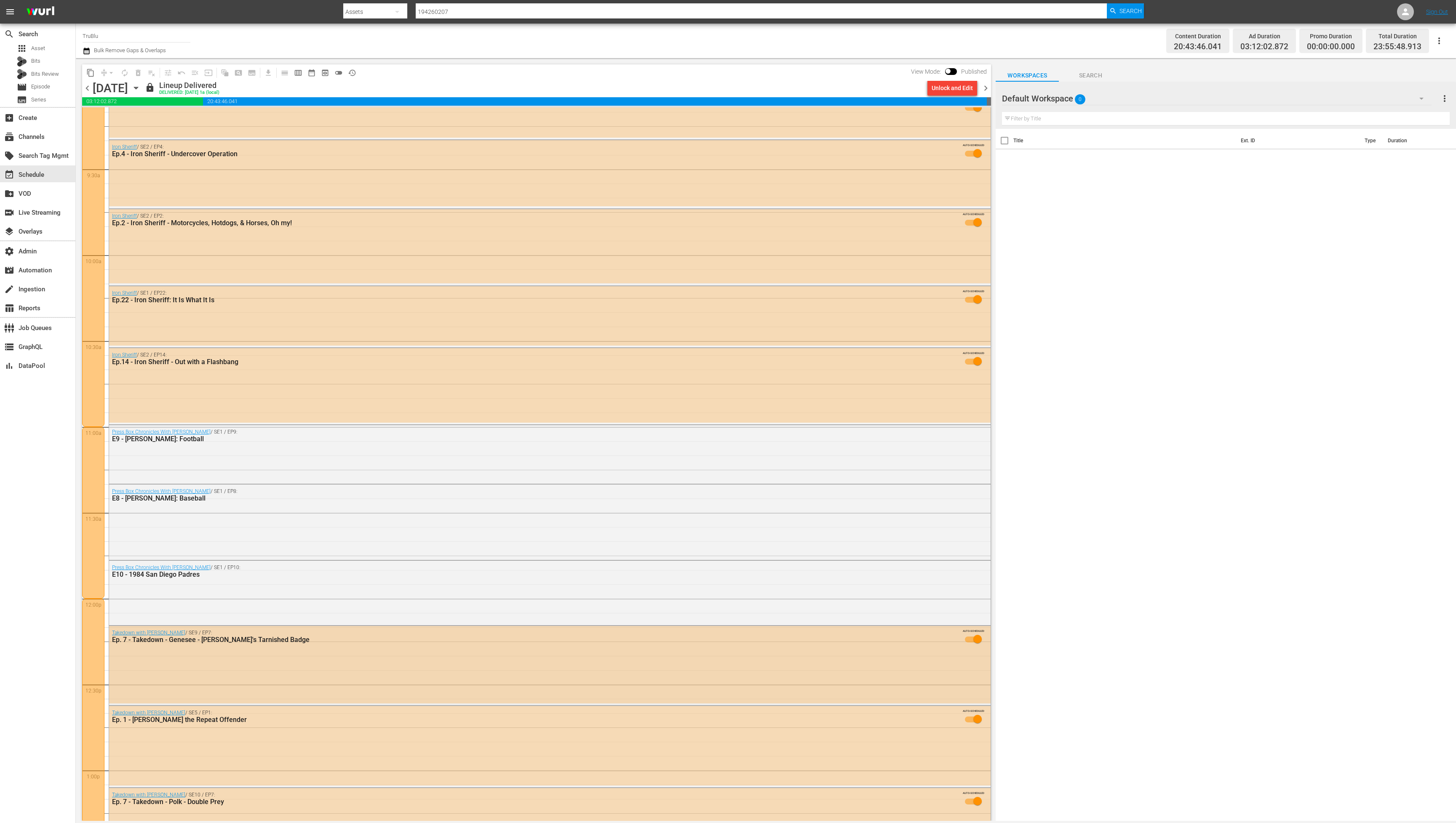
click at [291, 662] on div "Takedown with [PERSON_NAME] / SE9 / EP7: Ep. 7 - Takedown - Genesee - [PERSON_N…" at bounding box center [550, 665] width 882 height 78
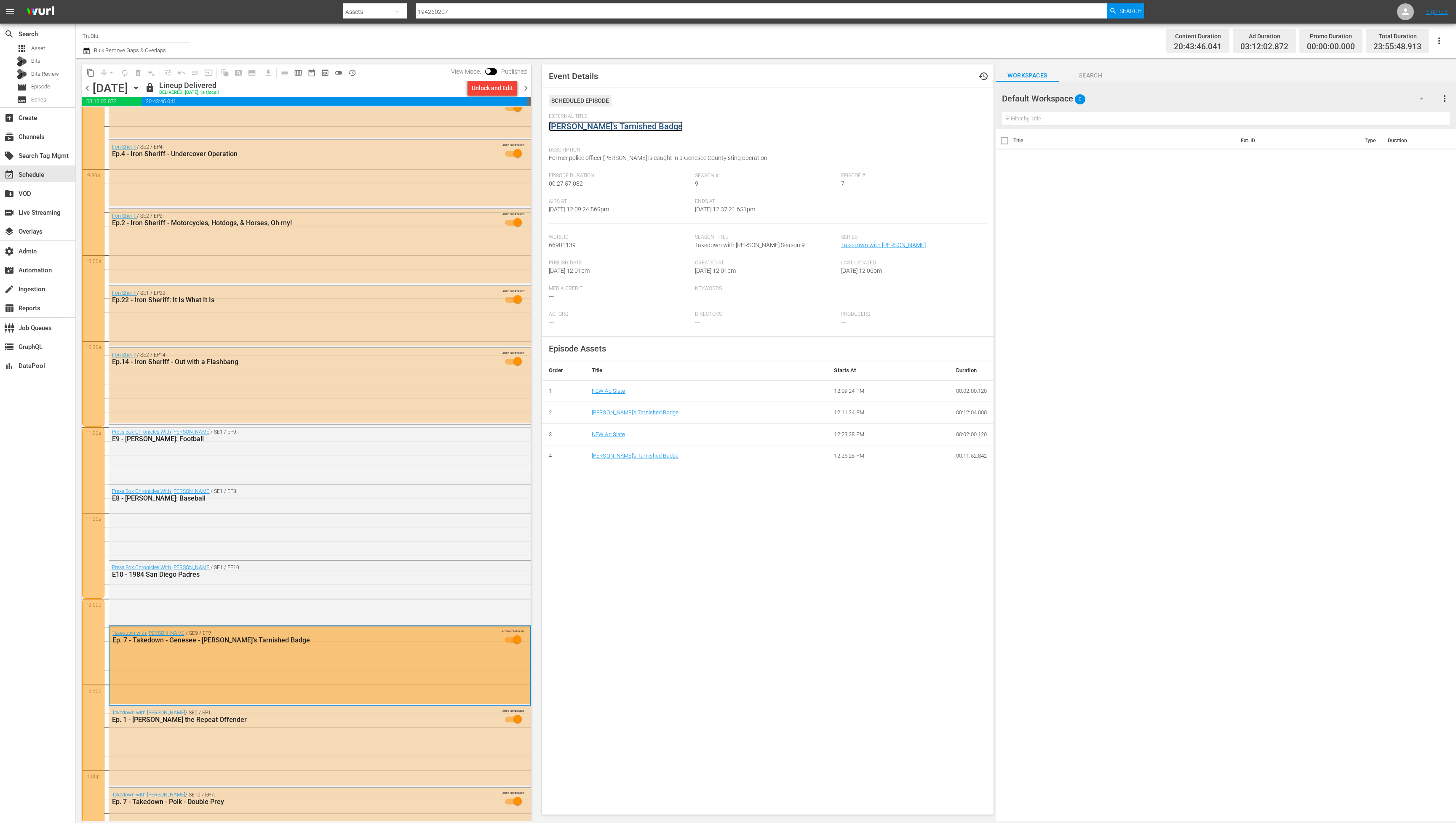
click at [587, 128] on link "[PERSON_NAME]'s Tarnished Badge" at bounding box center [616, 126] width 134 height 10
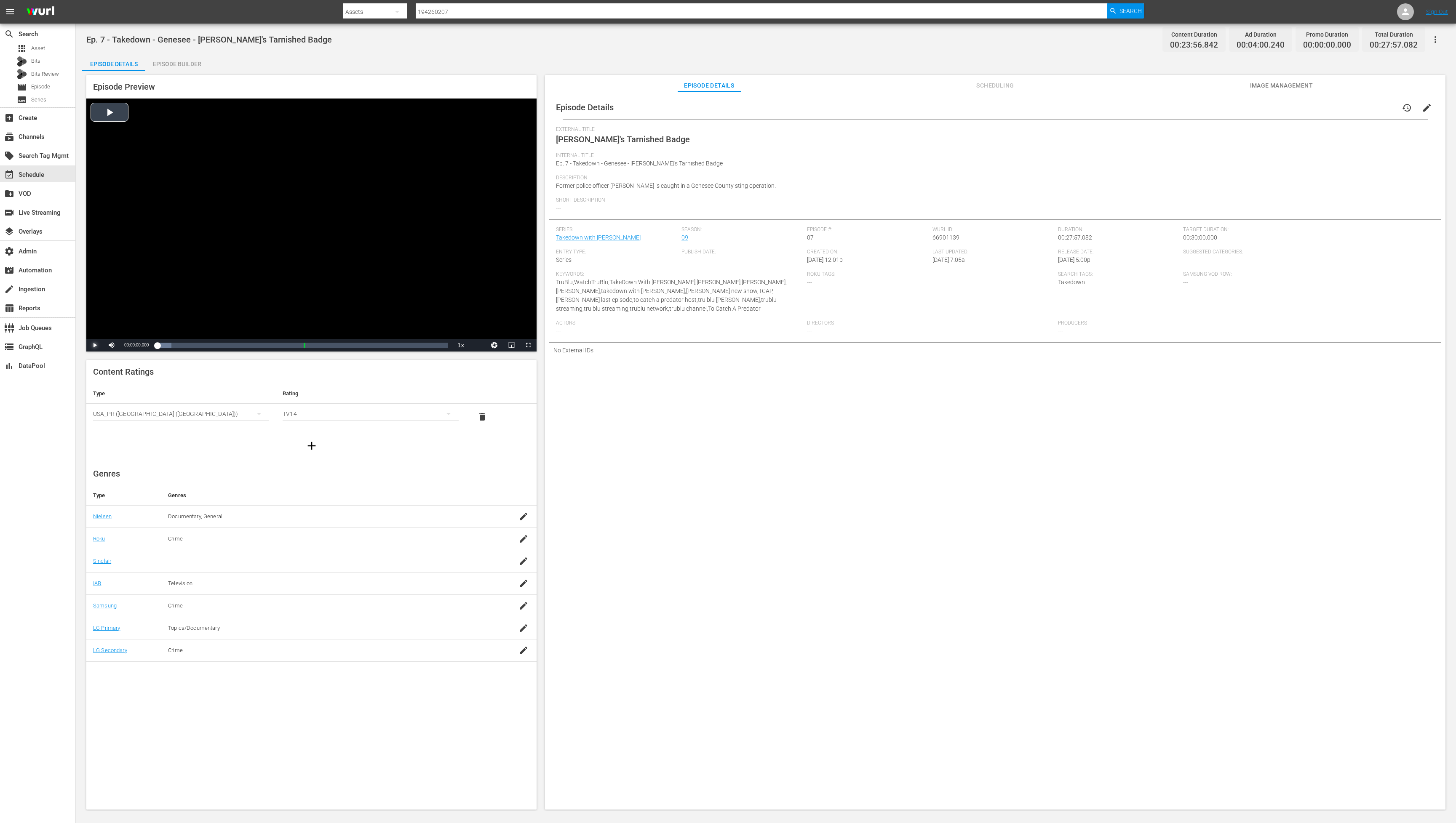
click at [95, 345] on span "Video Player" at bounding box center [95, 345] width 0 height 0
click at [317, 348] on div "Loaded : 9.91% 00:15:22.273 NEW Ad Slate 00:00:00.899" at bounding box center [303, 345] width 291 height 8
click at [372, 345] on div "Loaded : 94.86% 00:20:40.215 [PERSON_NAME]'s Tarnished Badge (2/2) 00:01:20.007" at bounding box center [303, 345] width 291 height 8
click at [244, 346] on div "Loaded : 71.89% 00:08:22.396 [PERSON_NAME]'s Tarnished Badge (1/2) 00:16:41.703" at bounding box center [303, 345] width 291 height 8
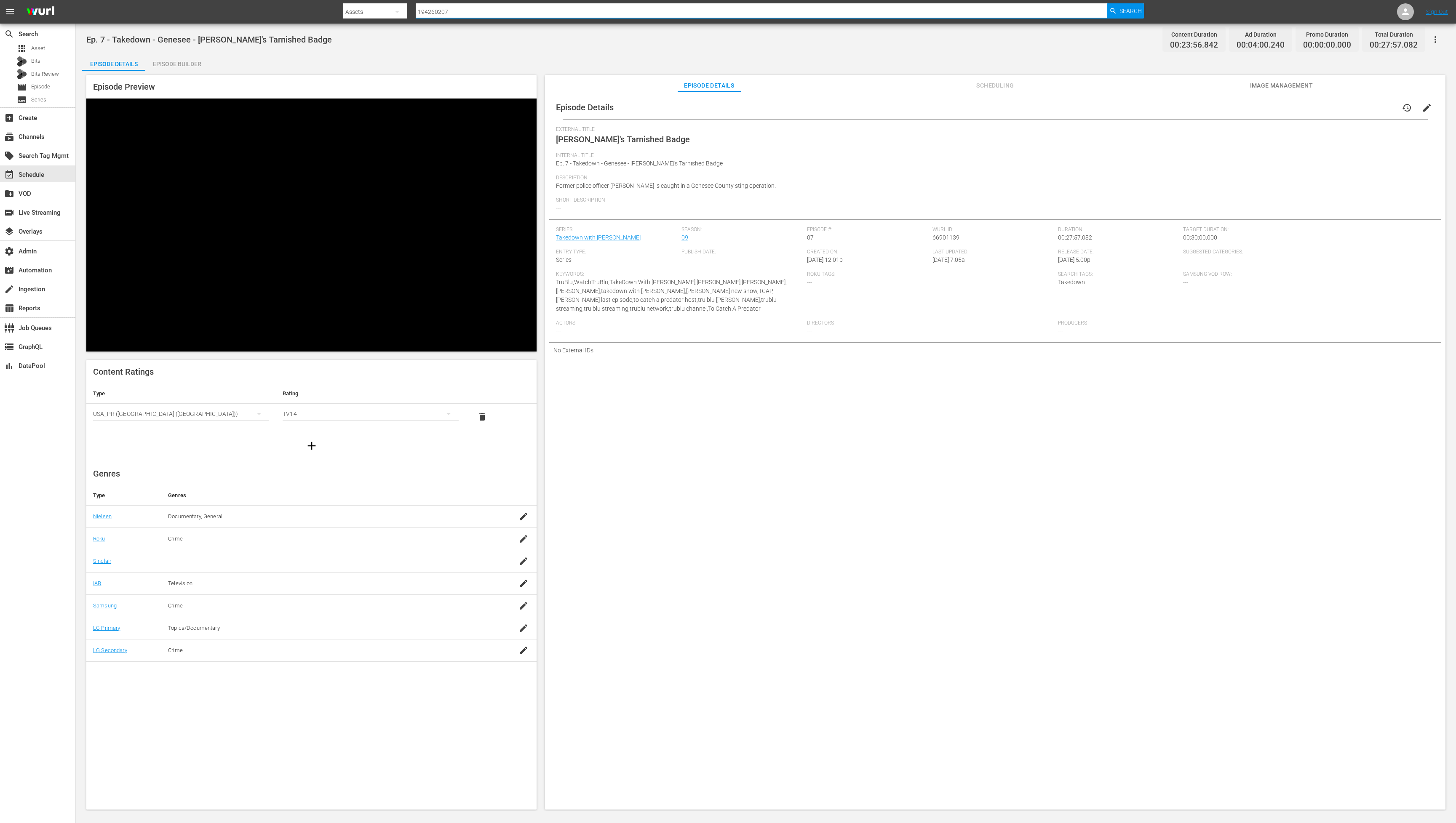
click at [438, 9] on input "194260207" at bounding box center [761, 11] width 691 height 20
click at [437, 10] on input "194260207" at bounding box center [761, 11] width 691 height 20
paste input "40860758"
type input "140860758"
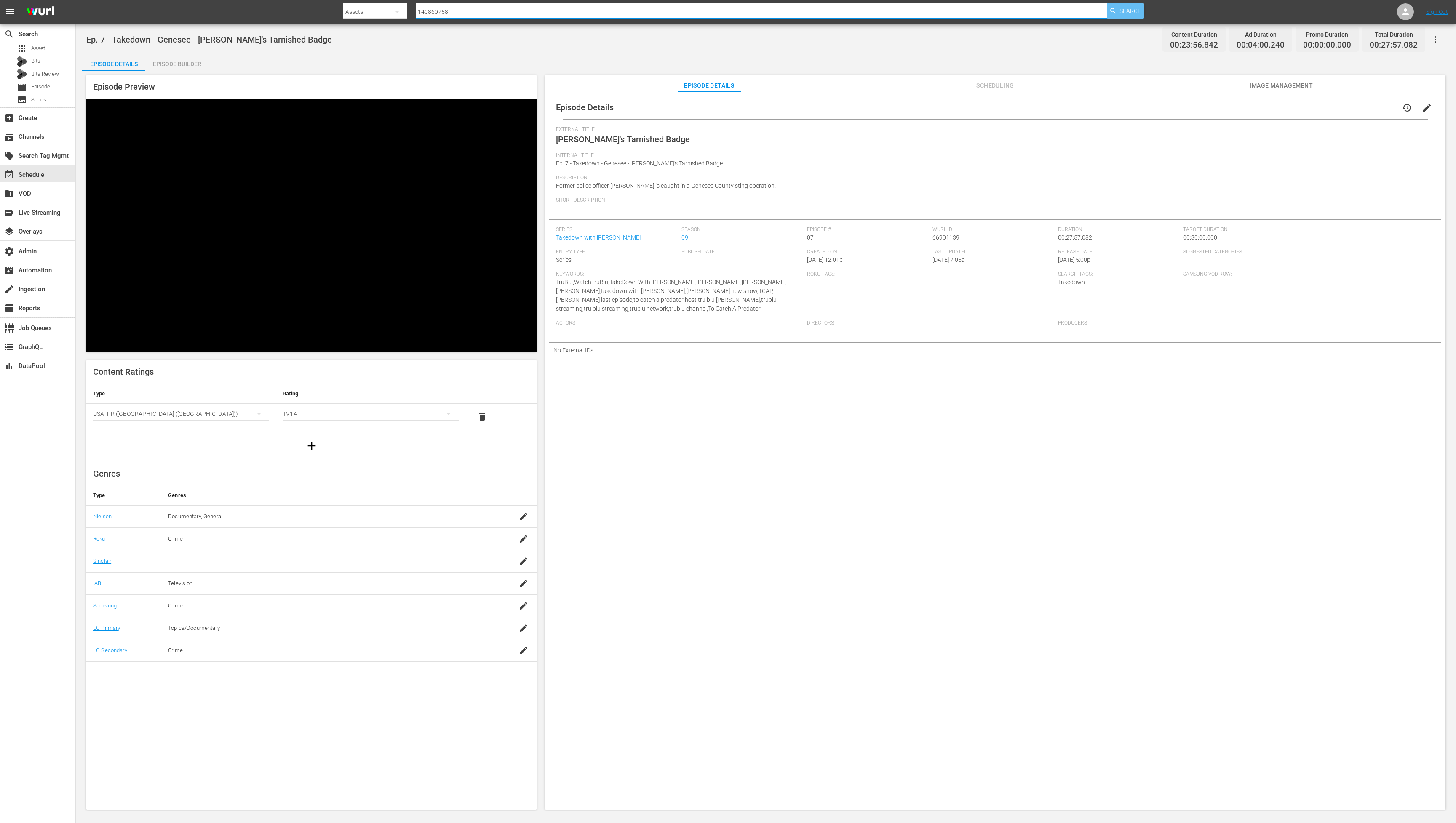
click at [1126, 12] on span "Search" at bounding box center [1131, 11] width 23 height 15
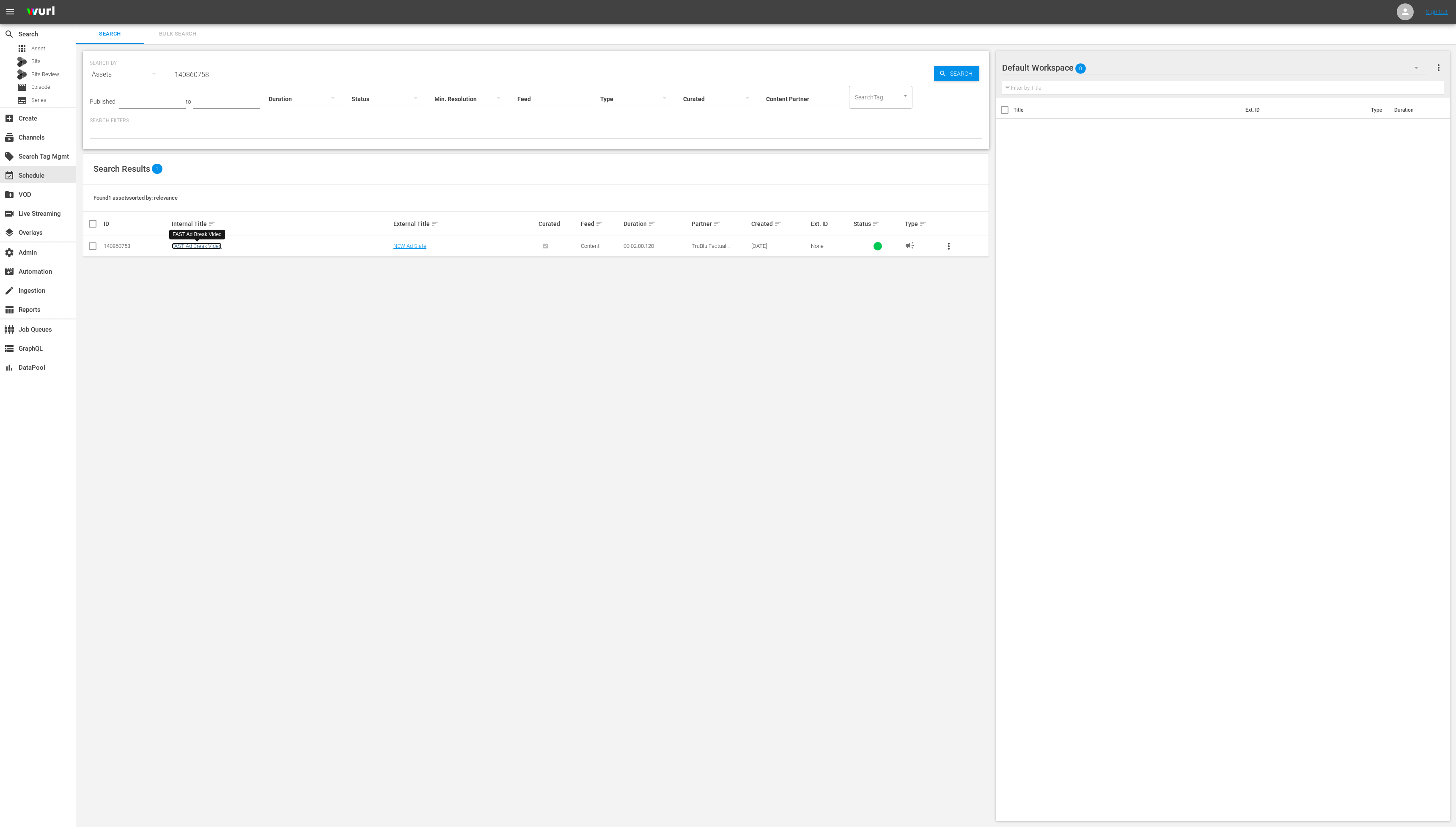
click at [209, 245] on link "FAST Ad Break Video" at bounding box center [196, 245] width 50 height 6
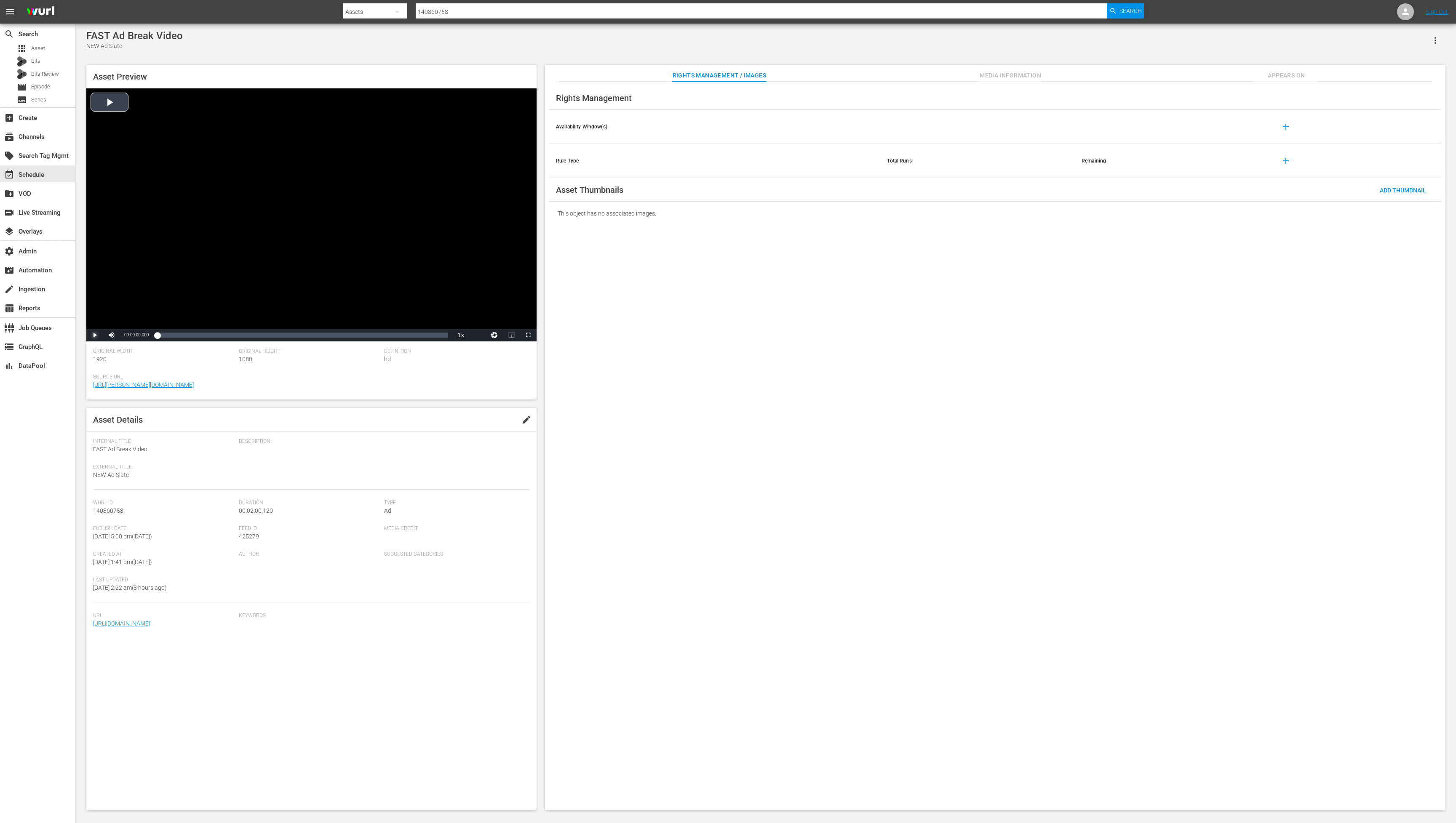
click at [95, 335] on span "Video Player" at bounding box center [95, 335] width 0 height 0
click at [479, 13] on input "140860758" at bounding box center [761, 11] width 691 height 20
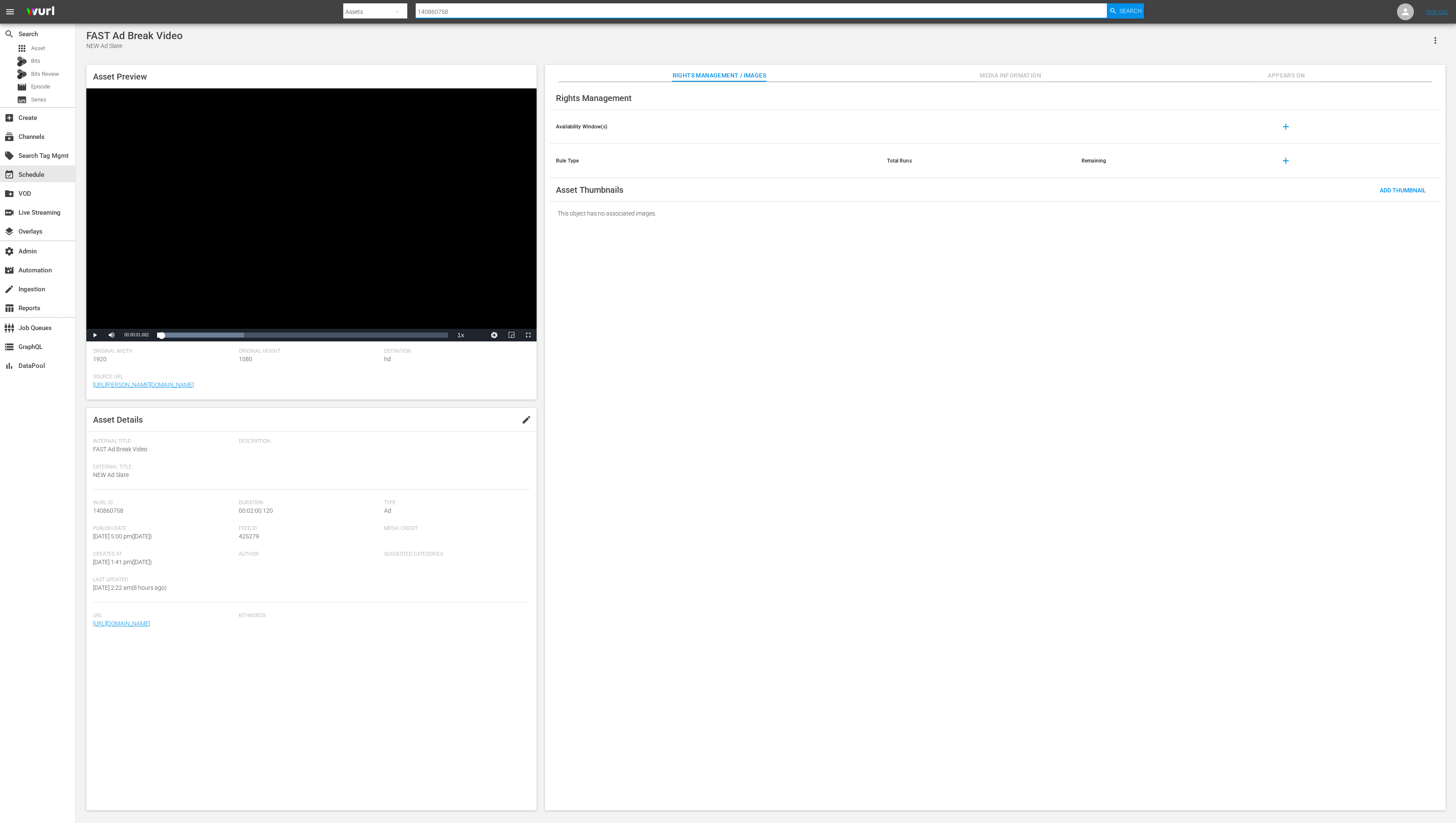
paste input "94260206"
type input "194260206"
click at [1131, 10] on span "Search" at bounding box center [1131, 11] width 23 height 15
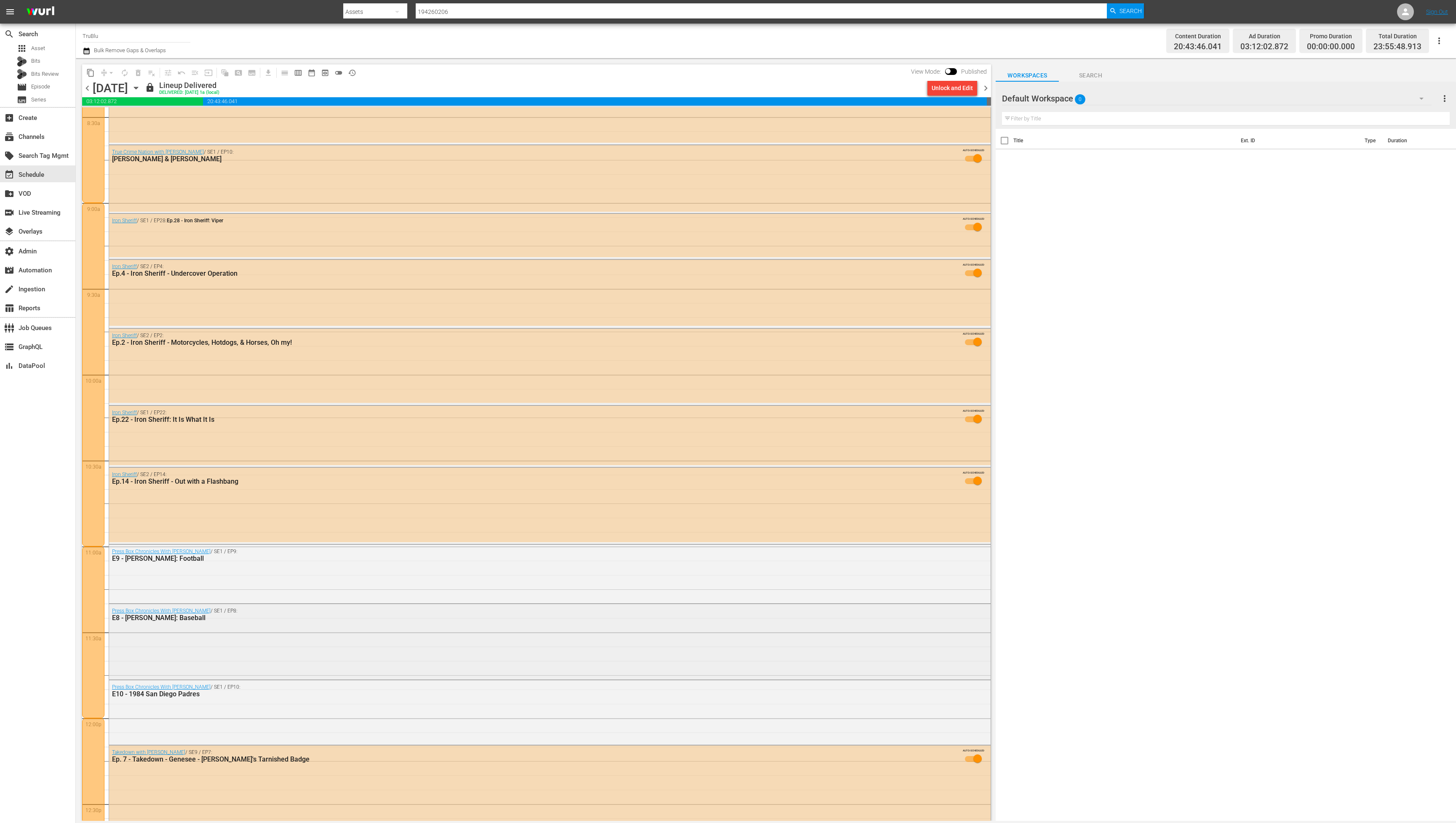
scroll to position [1501, 0]
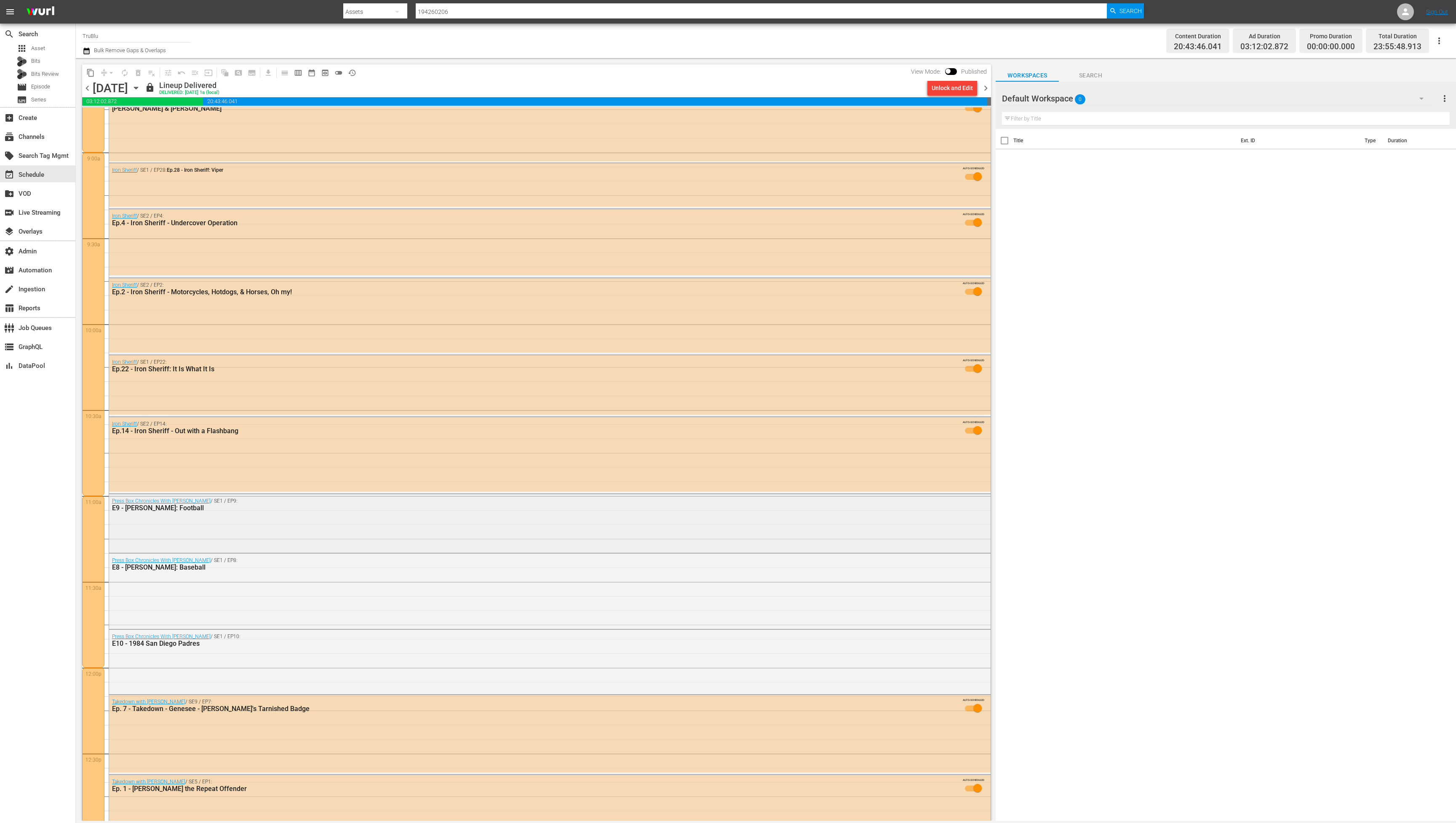
click at [290, 520] on div "Press Box Chronicles With [PERSON_NAME] / SE1 / EP9: E9 - [PERSON_NAME]: Footba…" at bounding box center [550, 522] width 882 height 57
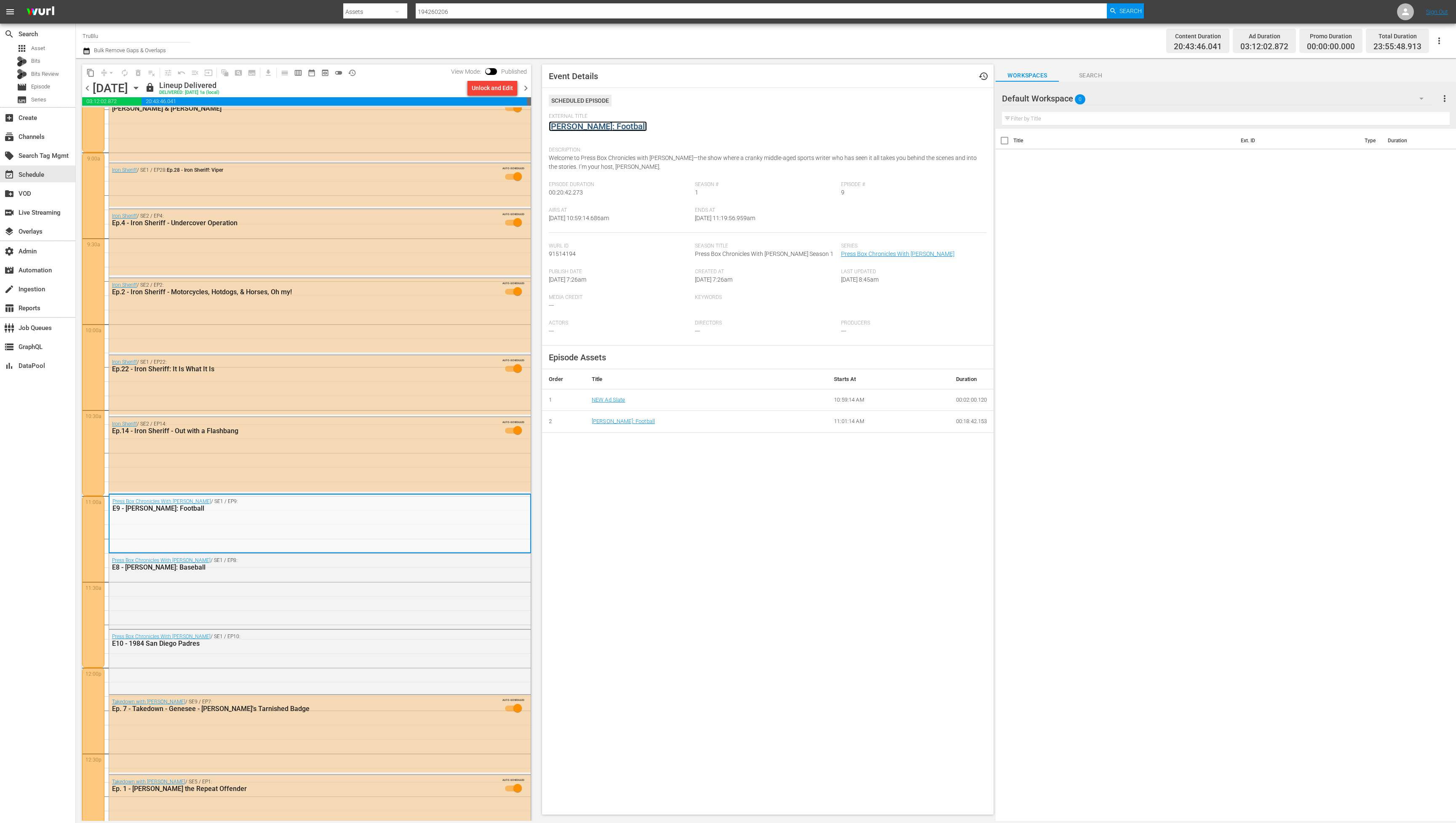
click at [607, 130] on link "[PERSON_NAME]: Football" at bounding box center [597, 126] width 98 height 10
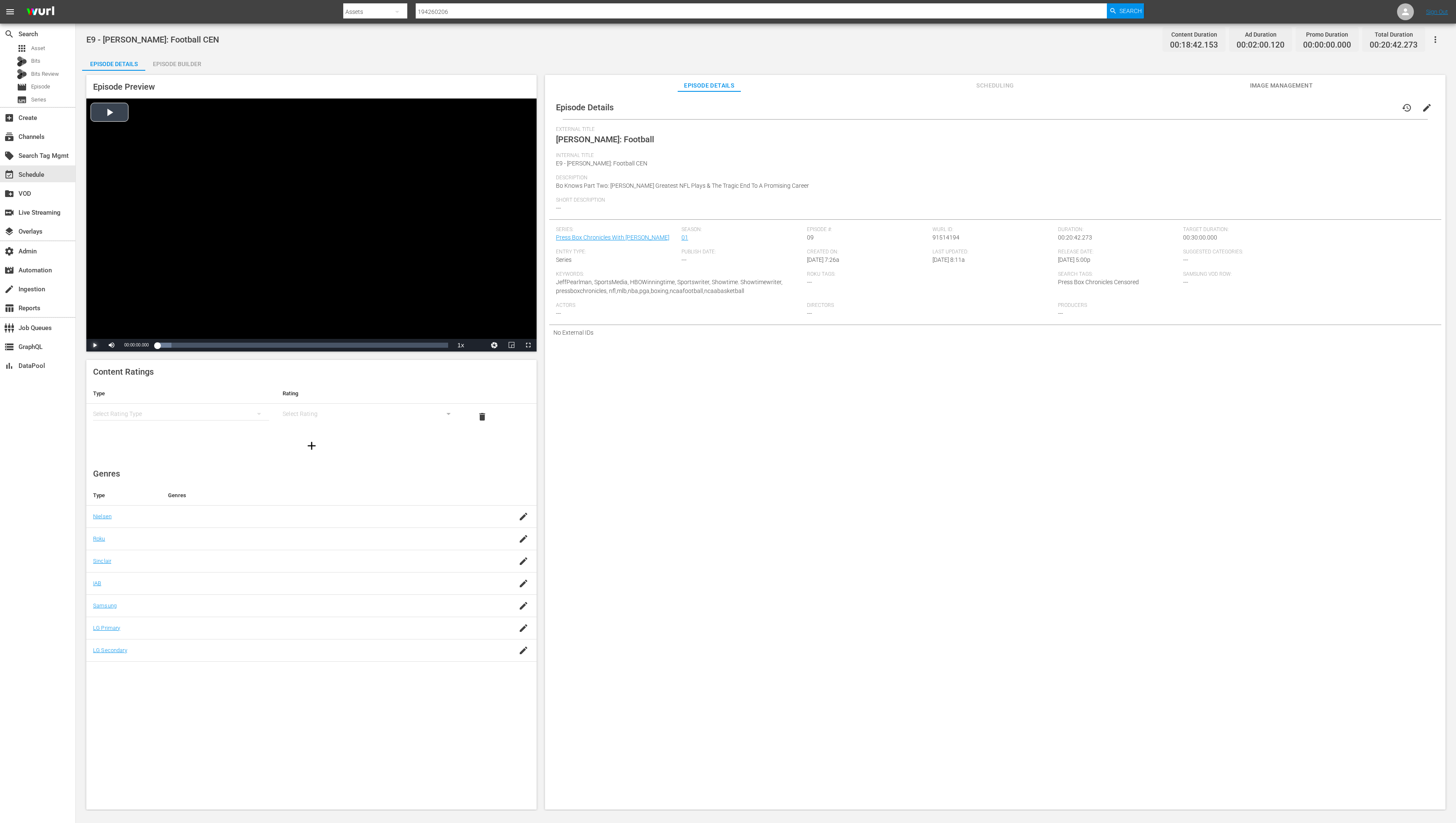
click at [95, 345] on span "Video Player" at bounding box center [95, 345] width 0 height 0
click at [337, 344] on div "Loaded : 14.88% 00:12:47.656 [PERSON_NAME]: Football 00:00:01.279" at bounding box center [303, 345] width 291 height 8
click at [368, 347] on div "Loaded : 61.18% 00:15:00.692 [PERSON_NAME]: Football 00:10:50.177" at bounding box center [303, 345] width 291 height 8
click at [393, 344] on div "Loaded : 71.29% 00:16:46.762 [PERSON_NAME]: Football 00:13:03.207" at bounding box center [303, 345] width 291 height 8
click at [405, 345] on div "00:17:37.100 [PERSON_NAME]: Football" at bounding box center [405, 345] width 1 height 8
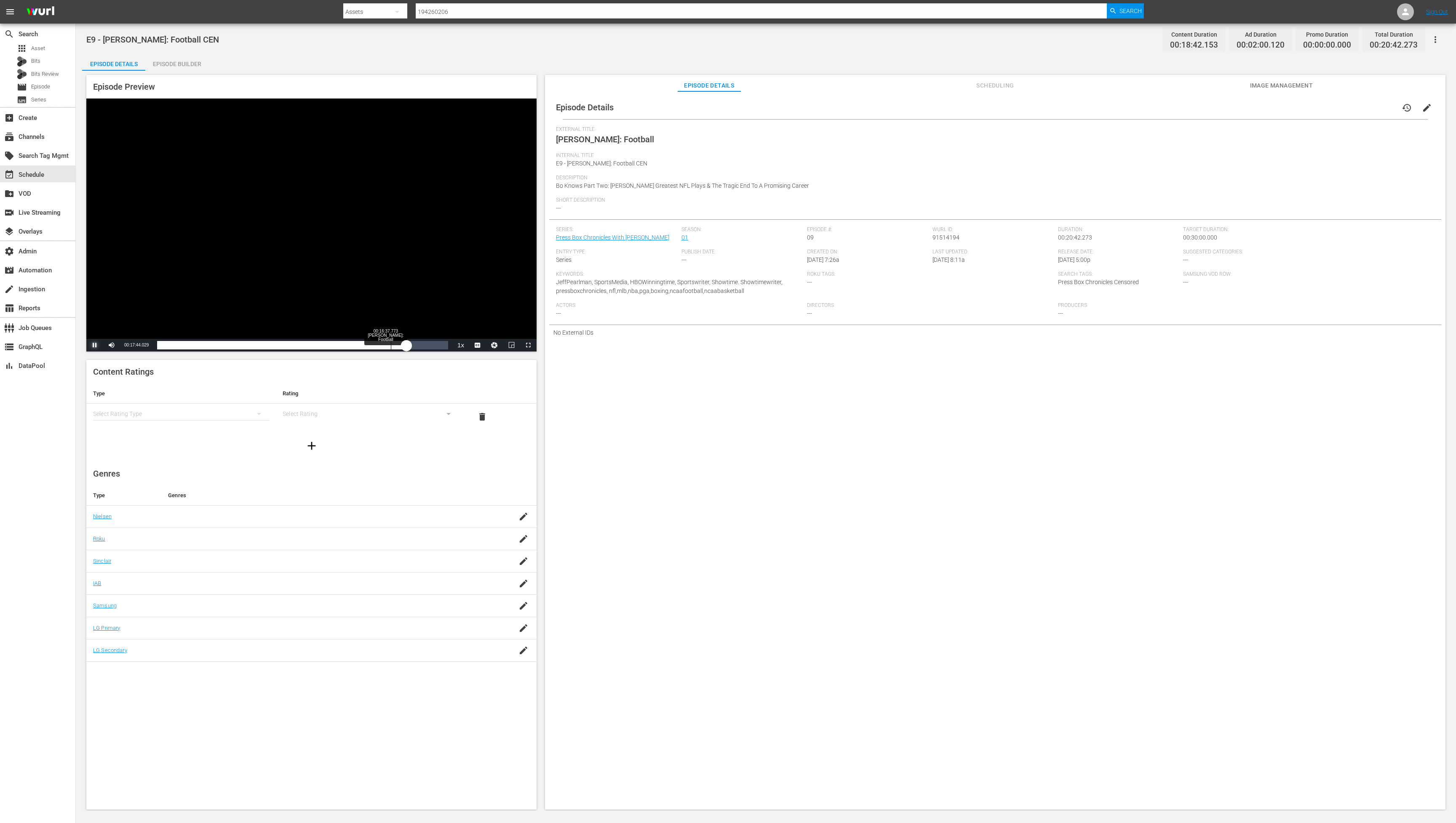
click at [391, 347] on div "00:16:37.773 [PERSON_NAME]: Football" at bounding box center [391, 345] width 1 height 8
click at [405, 346] on div "Loaded : 0.00% 00:17:40.696 [PERSON_NAME]: Football 00:14:44.945" at bounding box center [303, 345] width 291 height 8
click at [302, 345] on div "Loaded : 0.00% 00:10:18.439 [PERSON_NAME]: Football 00:15:44.576" at bounding box center [303, 345] width 291 height 8
click at [387, 345] on div "00:16:19.795 [PERSON_NAME]: Football" at bounding box center [387, 345] width 1 height 8
click at [390, 346] on div "Loaded : 3.74% 00:16:34.177 [PERSON_NAME]: Football 00:00:05.519" at bounding box center [303, 345] width 291 height 8
